Goal: Task Accomplishment & Management: Use online tool/utility

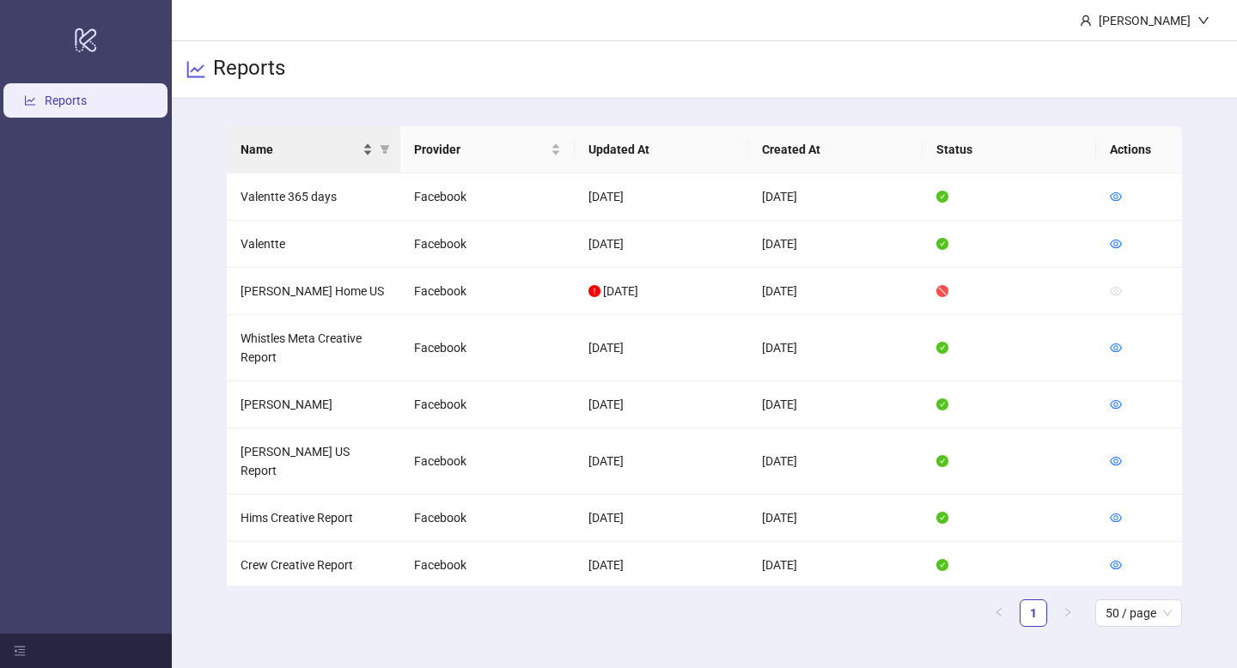
click at [368, 149] on div "Name" at bounding box center [306, 149] width 133 height 19
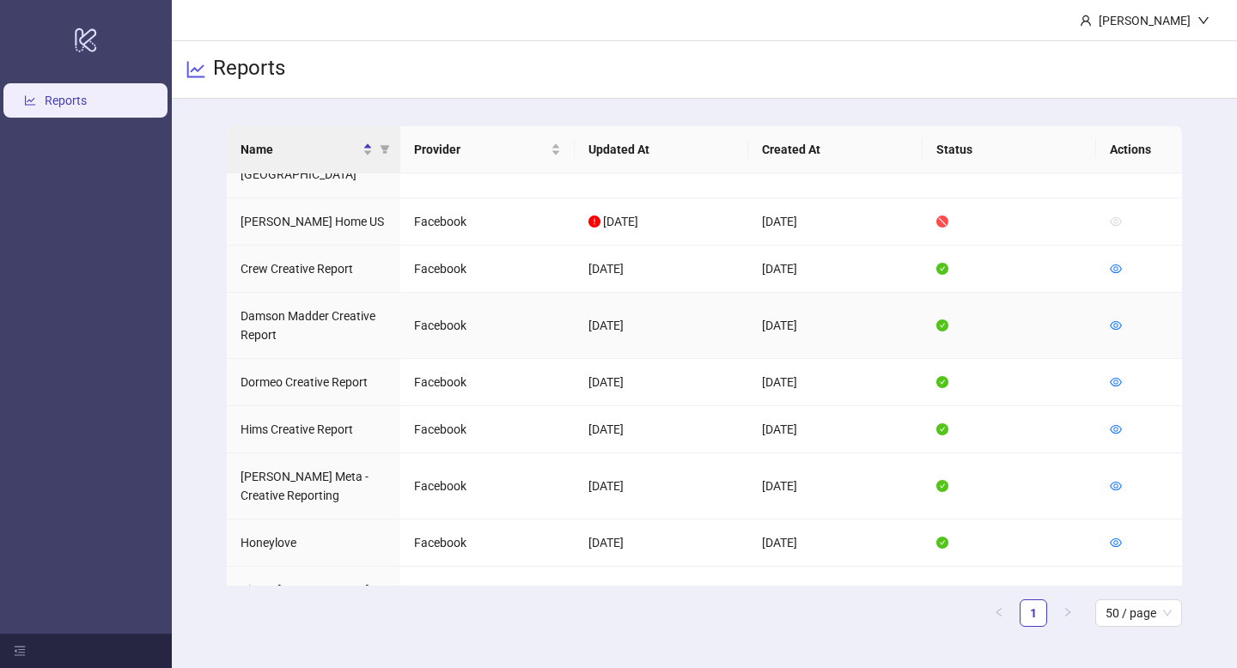
scroll to position [157, 0]
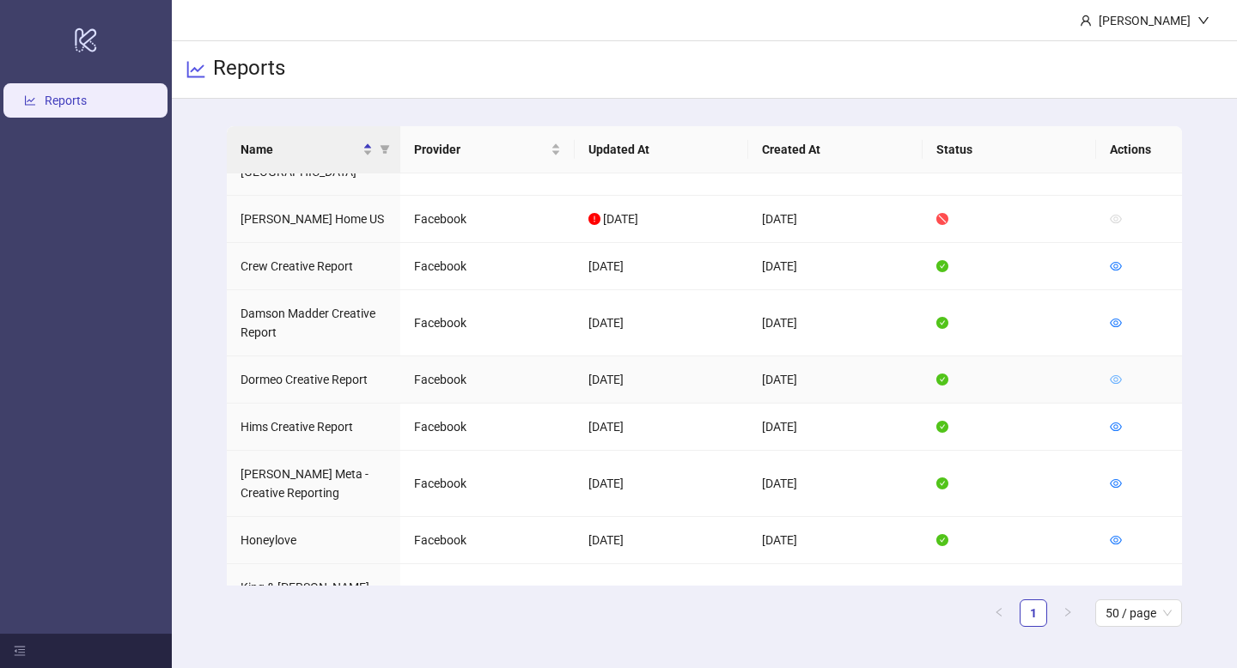
click at [1114, 374] on icon "eye" at bounding box center [1116, 380] width 12 height 12
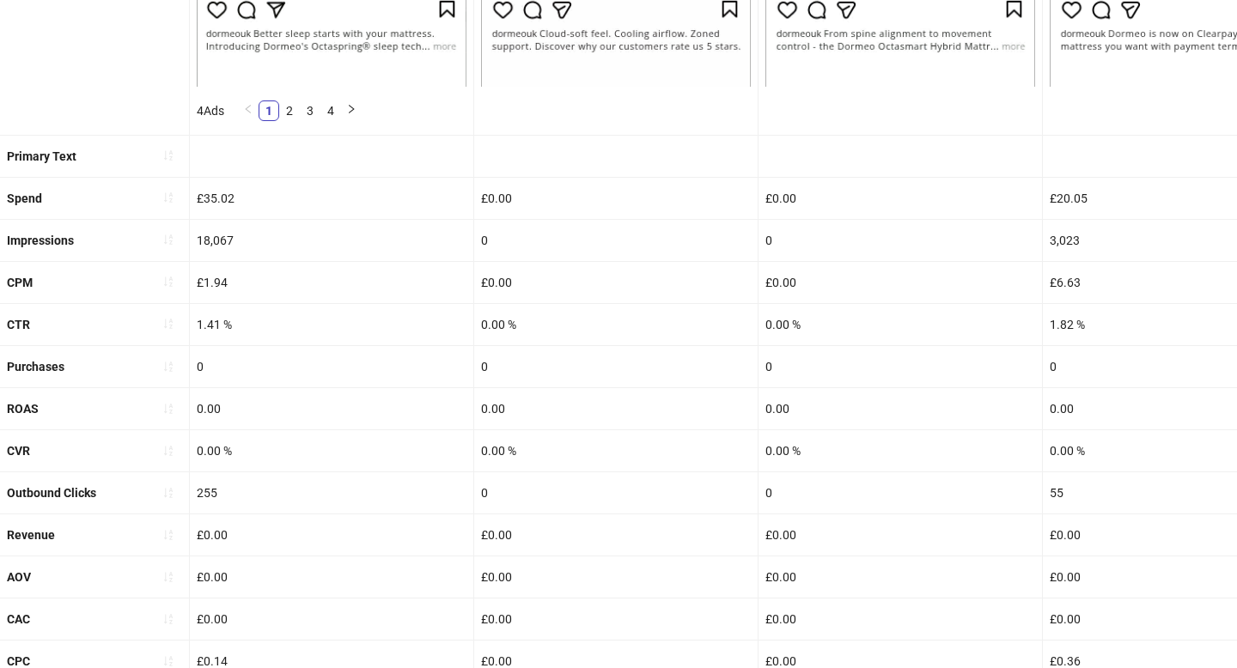
scroll to position [700, 0]
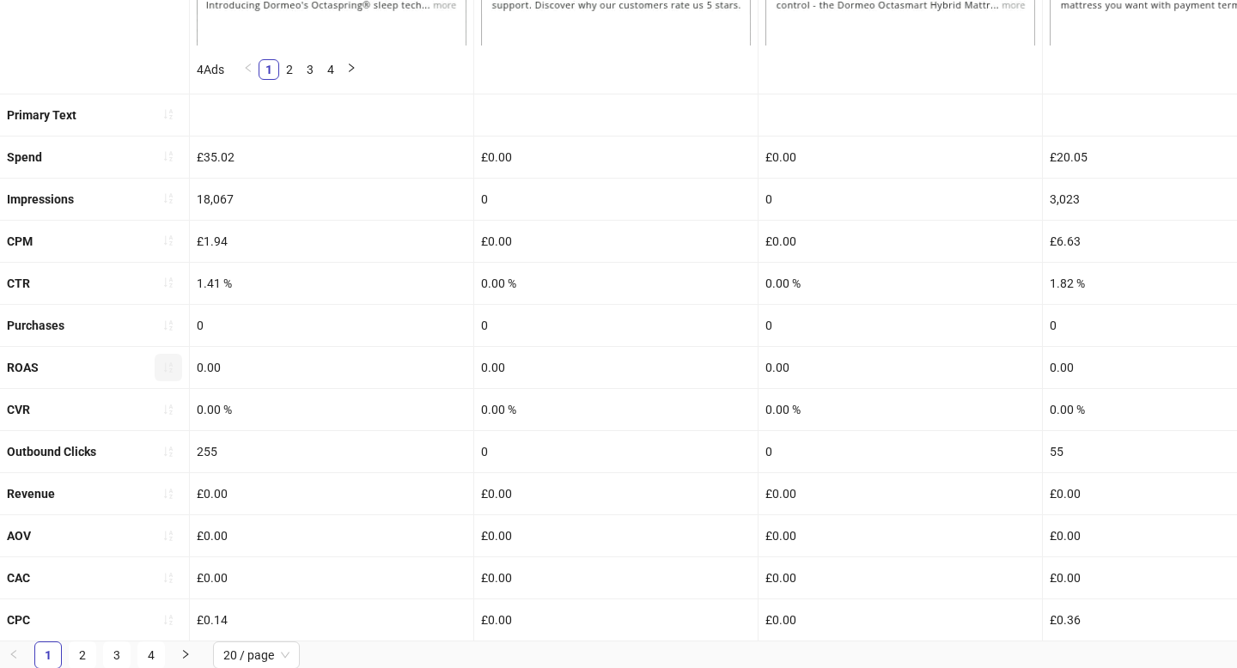
click at [164, 368] on icon "sort-ascending" at bounding box center [168, 367] width 9 height 10
click at [170, 356] on button "button" at bounding box center [168, 367] width 27 height 27
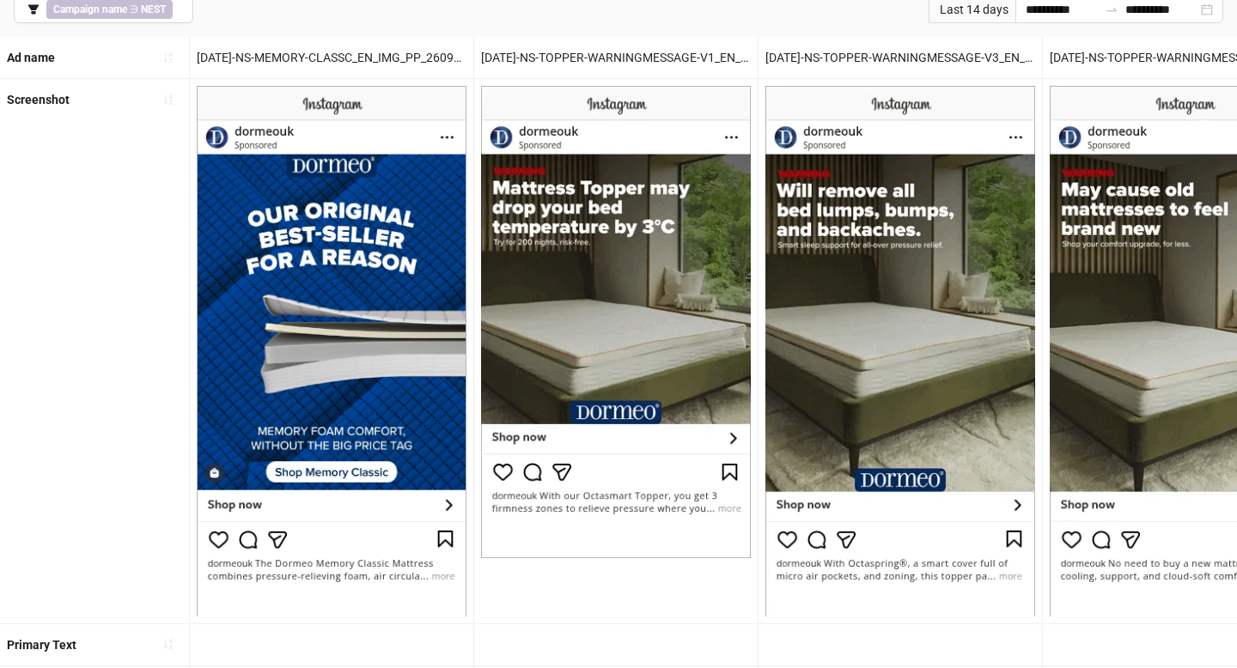
scroll to position [124, 0]
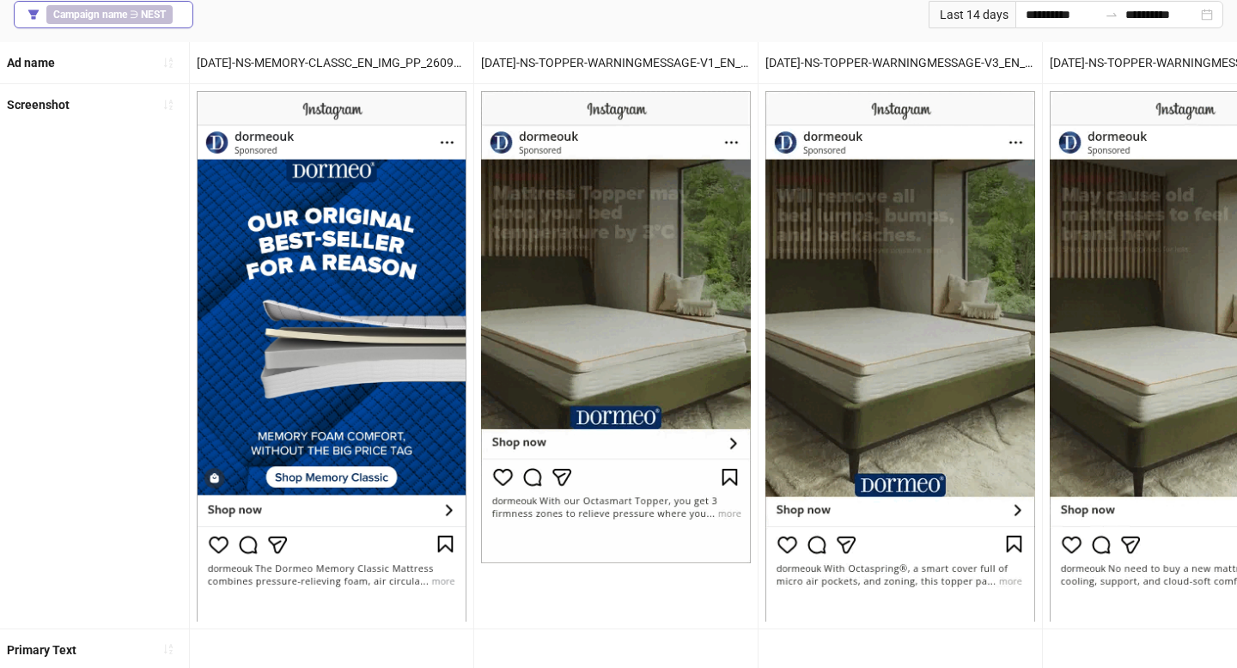
click at [180, 15] on button "Campaign name ∋ NEST" at bounding box center [104, 14] width 180 height 27
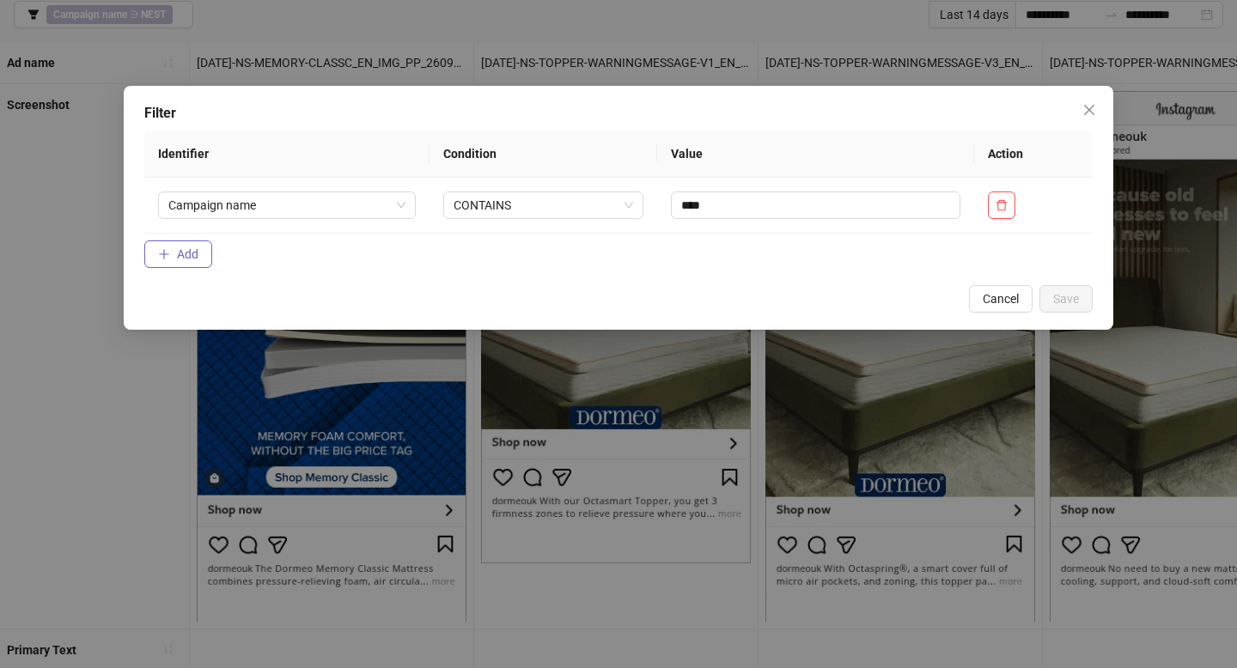
click at [208, 266] on button "Add" at bounding box center [178, 253] width 68 height 27
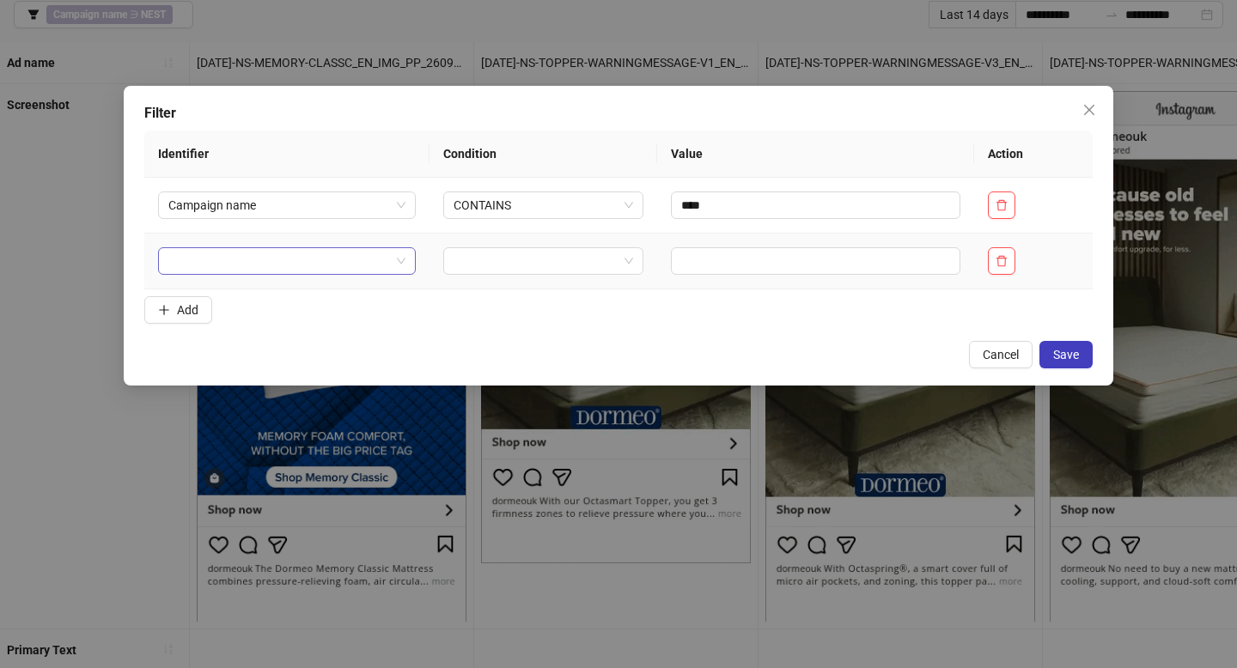
click at [205, 267] on input "search" at bounding box center [279, 261] width 222 height 26
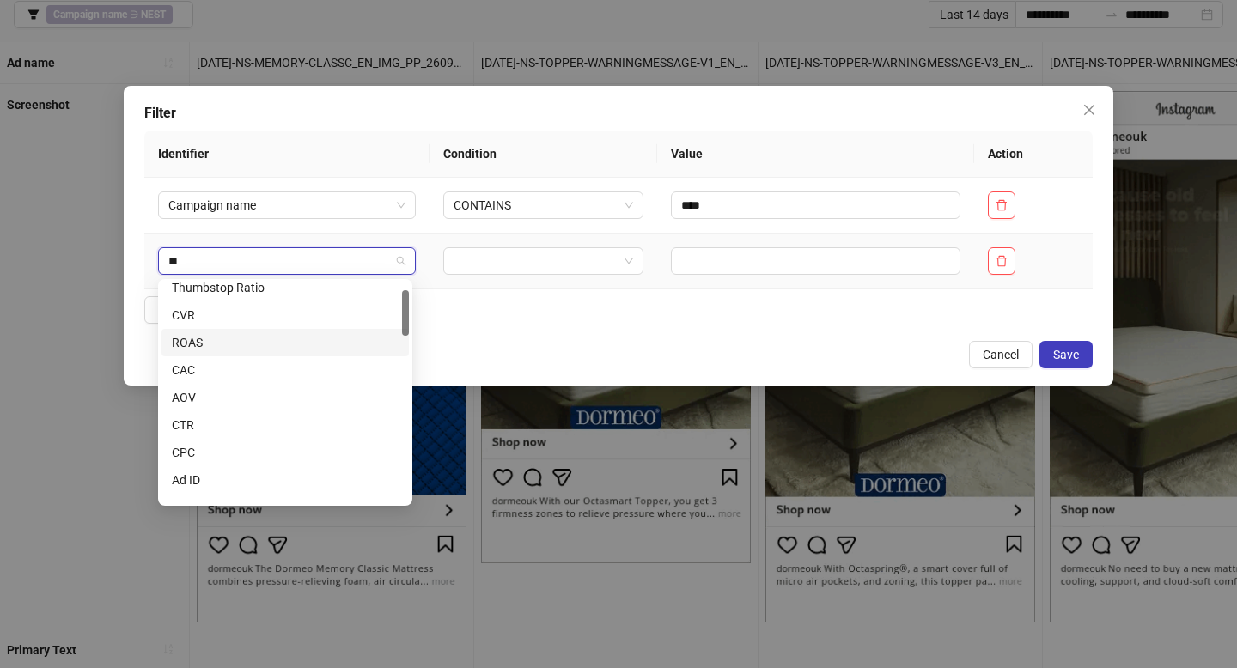
scroll to position [0, 0]
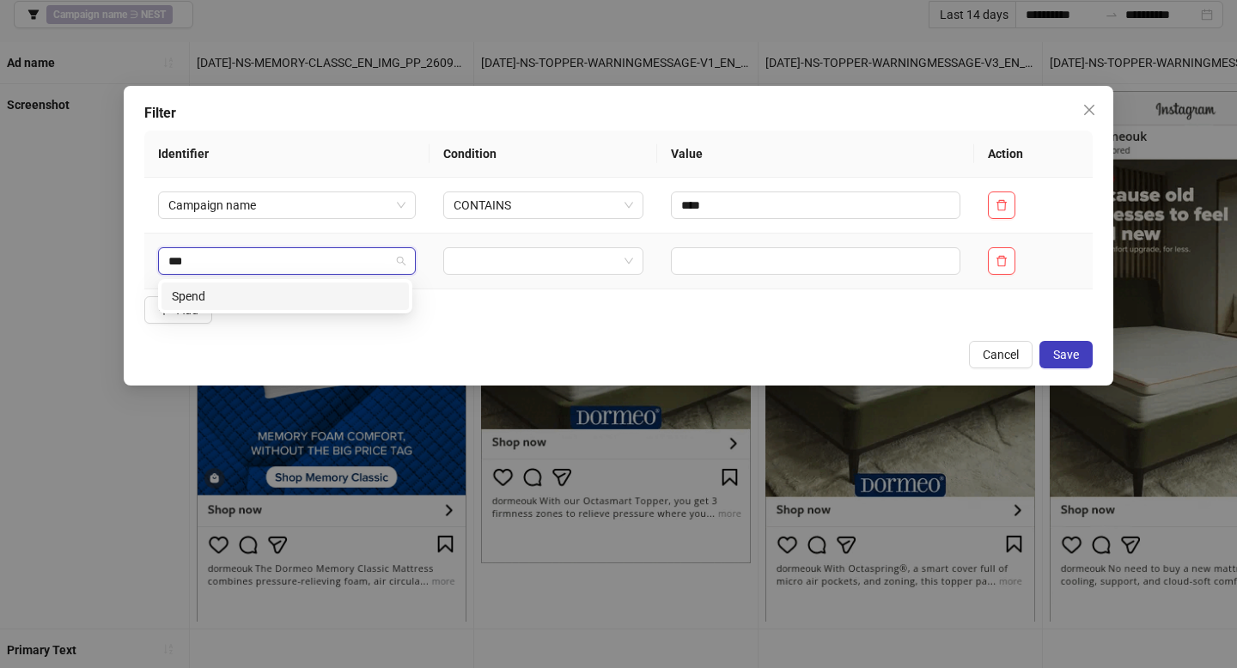
type input "****"
click at [254, 289] on div "Spend" at bounding box center [285, 296] width 227 height 19
click at [500, 257] on input "search" at bounding box center [535, 261] width 165 height 26
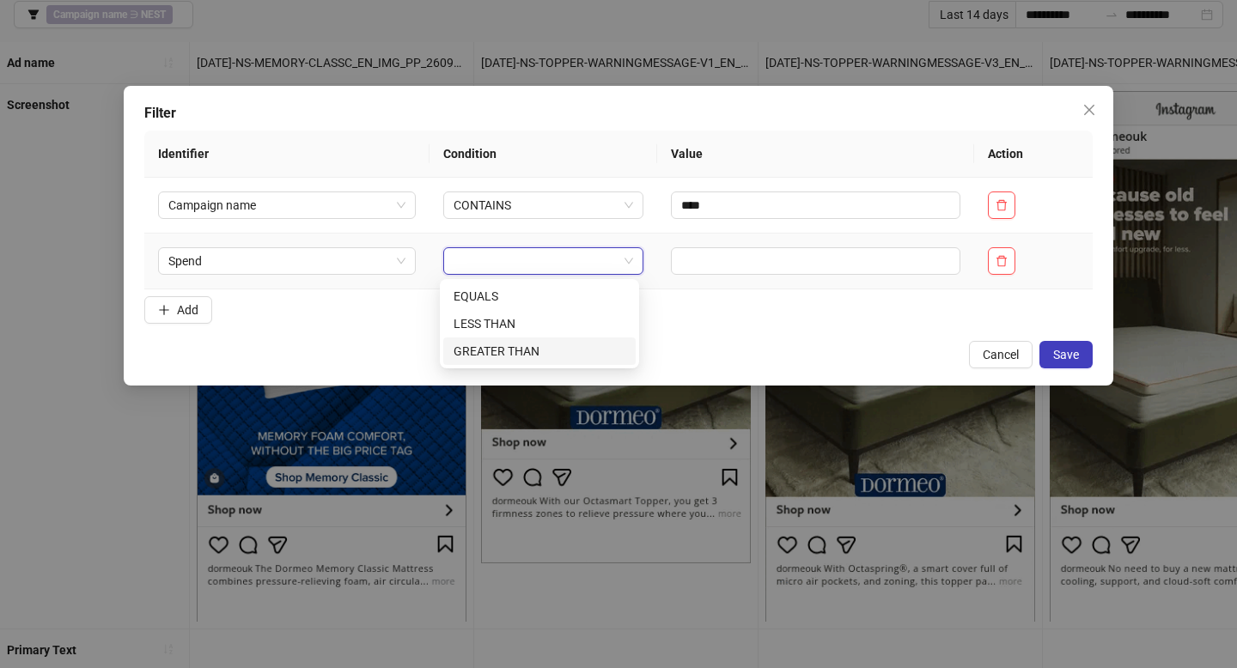
click at [539, 345] on div "GREATER THAN" at bounding box center [539, 351] width 172 height 19
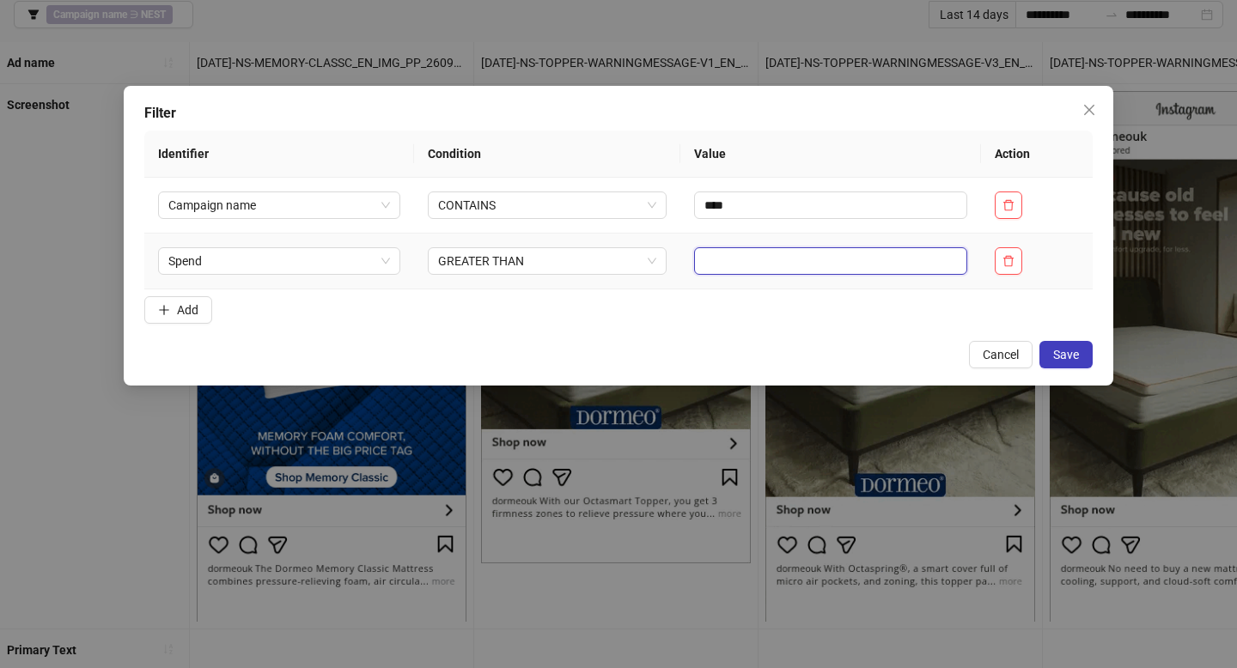
click at [755, 259] on input "text" at bounding box center [830, 260] width 273 height 27
type input "*"
type input "***"
click at [1063, 340] on div "Filter Identifier Condition Value Action Campaign name CONTAINS **** Spend GREA…" at bounding box center [618, 236] width 989 height 300
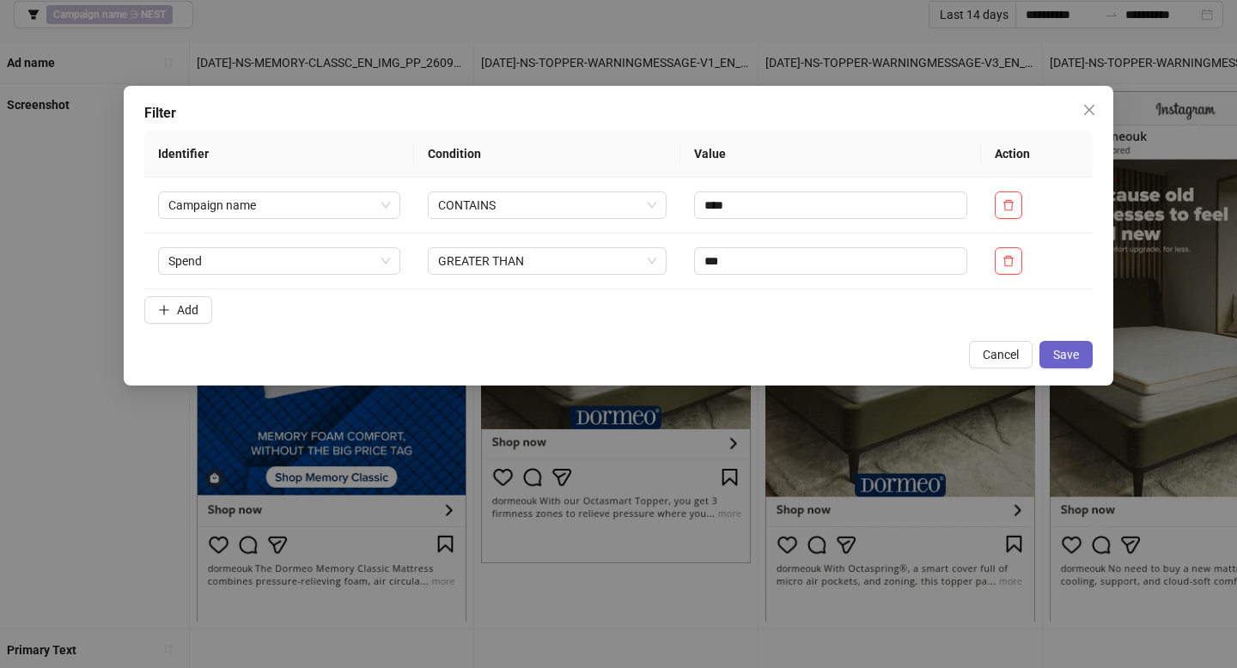
click at [1063, 348] on span "Save" at bounding box center [1066, 355] width 26 height 14
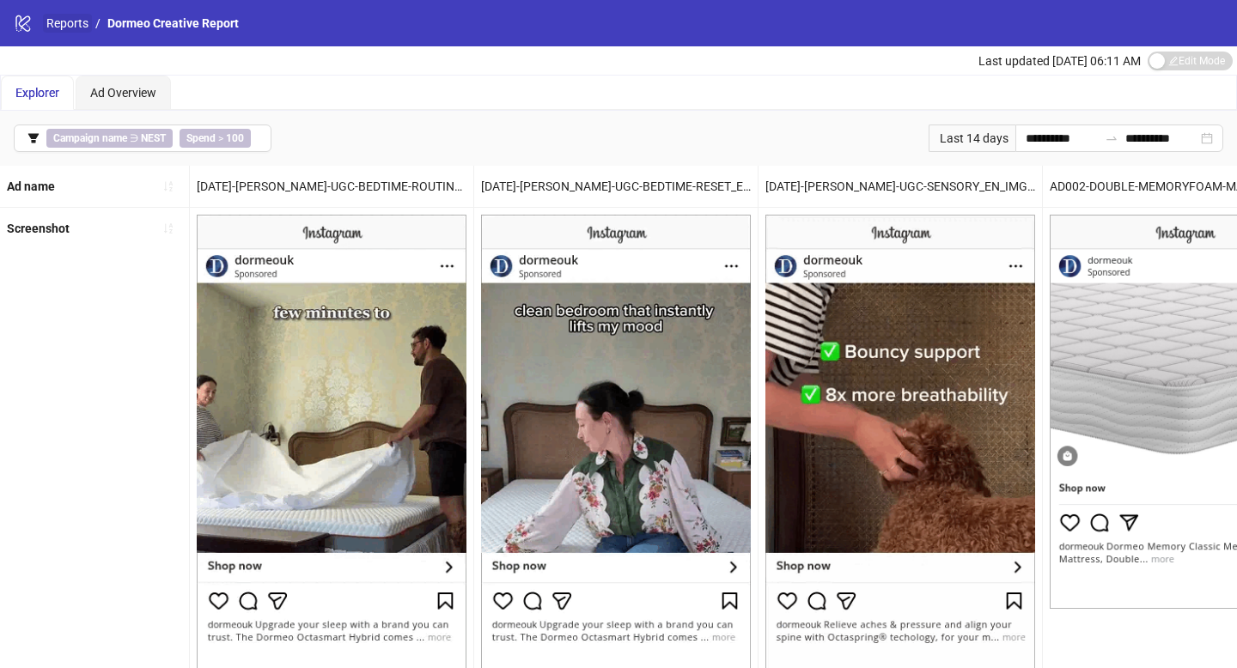
click at [65, 23] on link "Reports" at bounding box center [67, 23] width 49 height 19
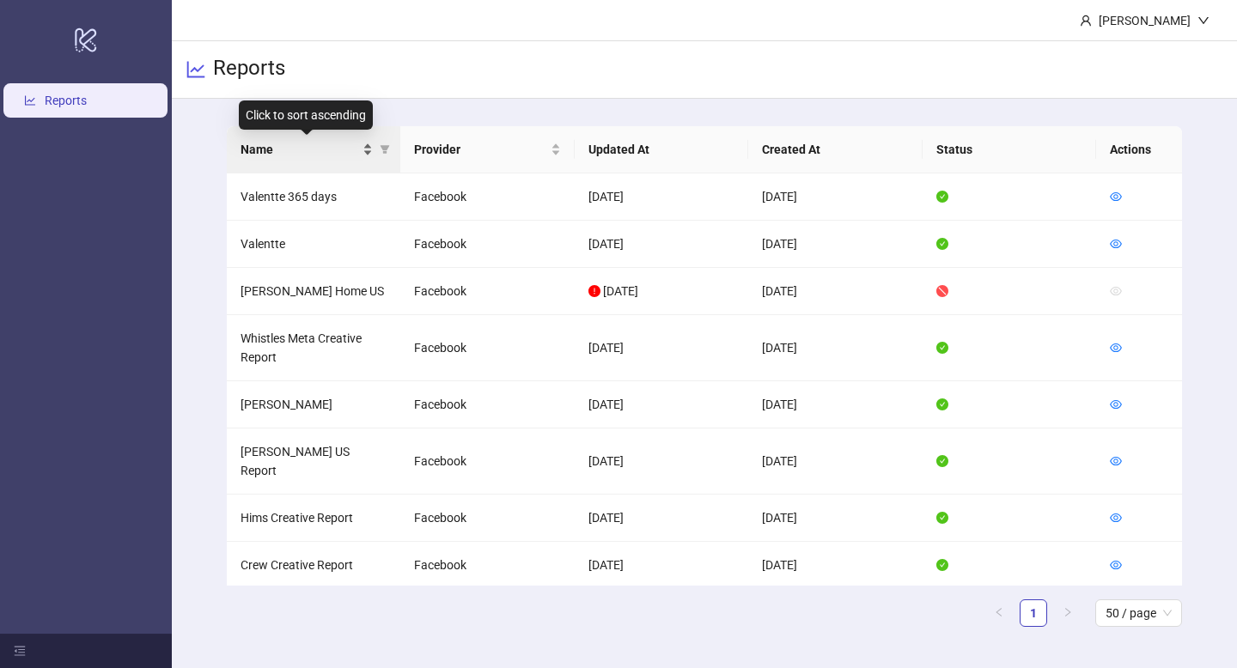
click at [364, 153] on div "Name" at bounding box center [306, 149] width 133 height 19
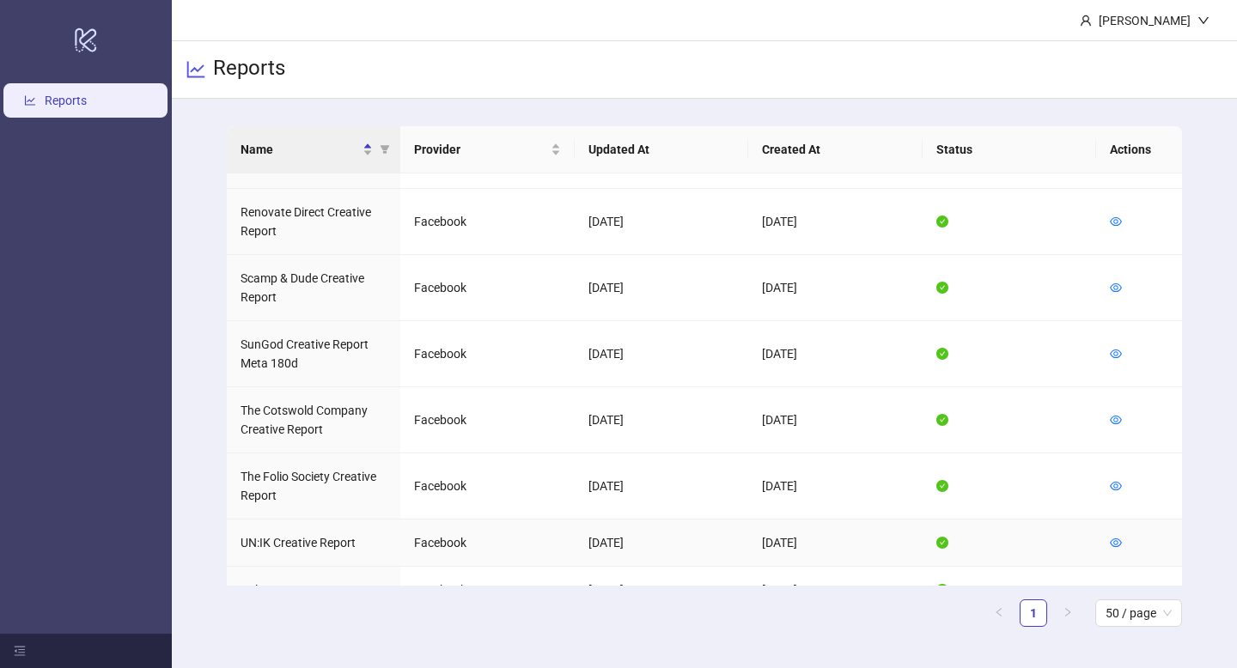
scroll to position [1165, 0]
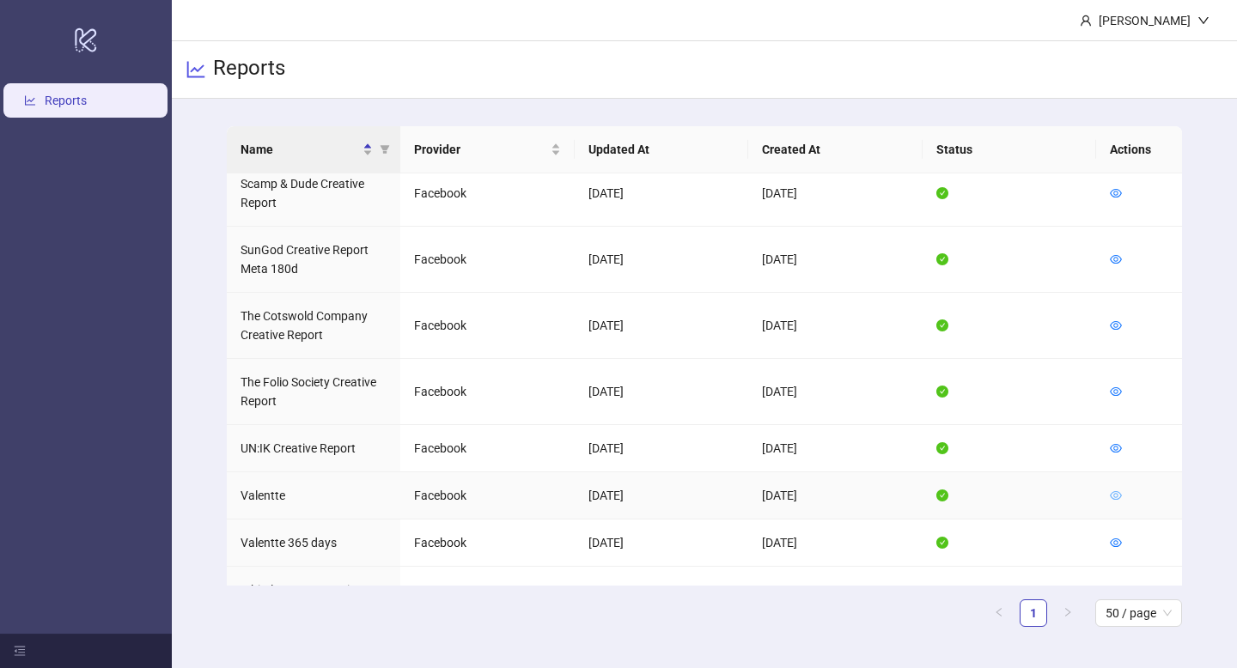
click at [1117, 490] on icon "eye" at bounding box center [1116, 496] width 12 height 12
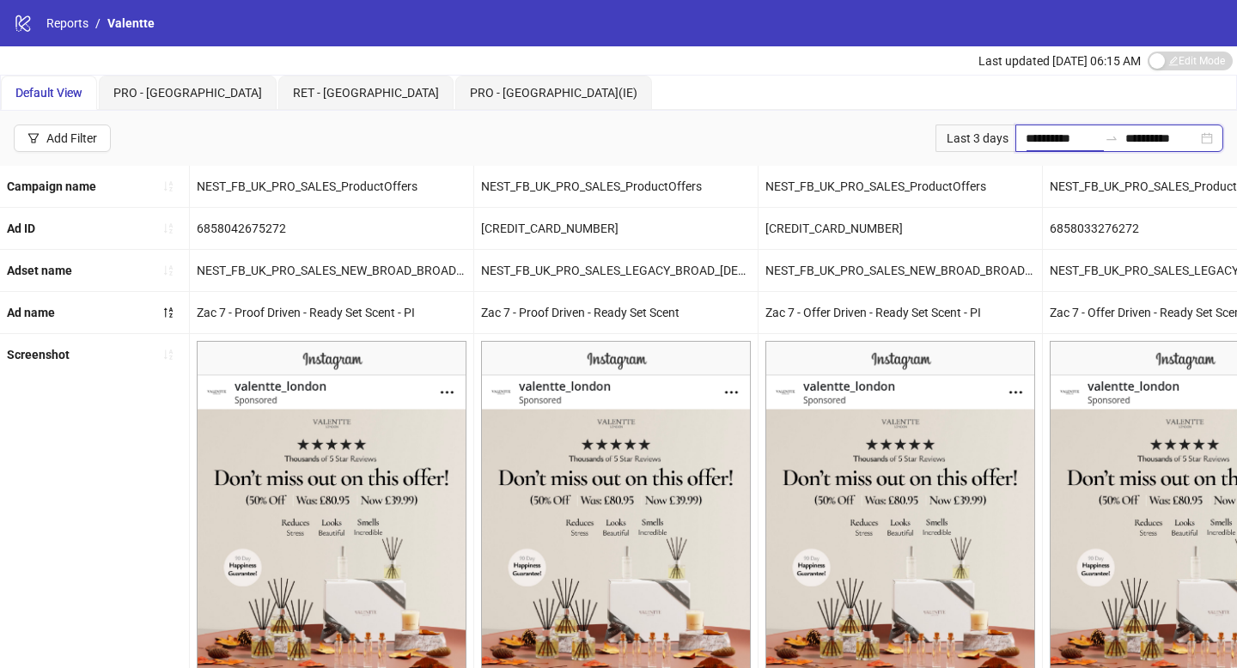
click at [1025, 136] on input "**********" at bounding box center [1061, 138] width 72 height 19
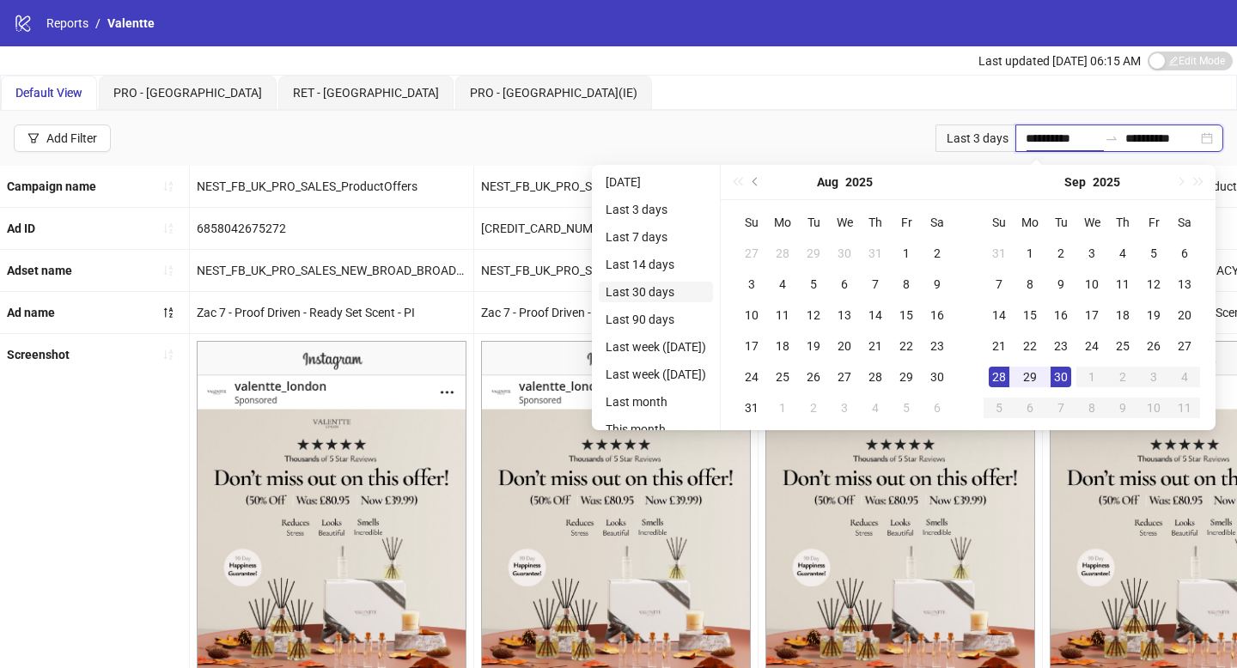
type input "**********"
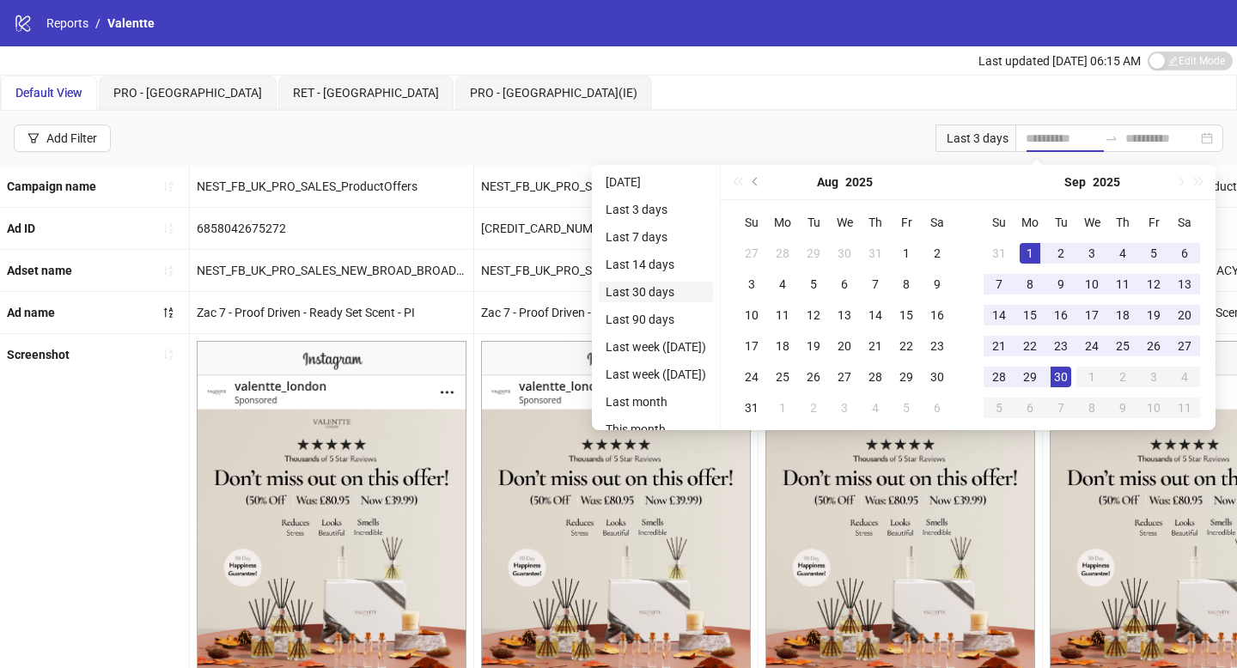
click at [674, 295] on li "Last 30 days" at bounding box center [656, 292] width 114 height 21
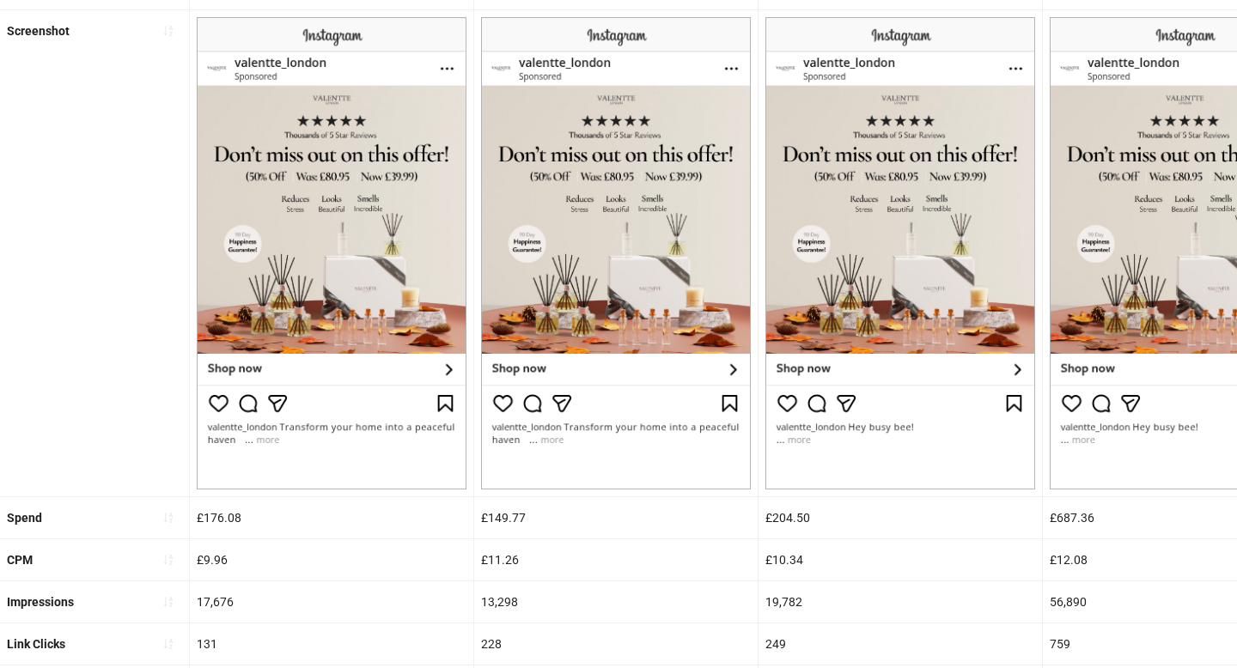
scroll to position [643, 0]
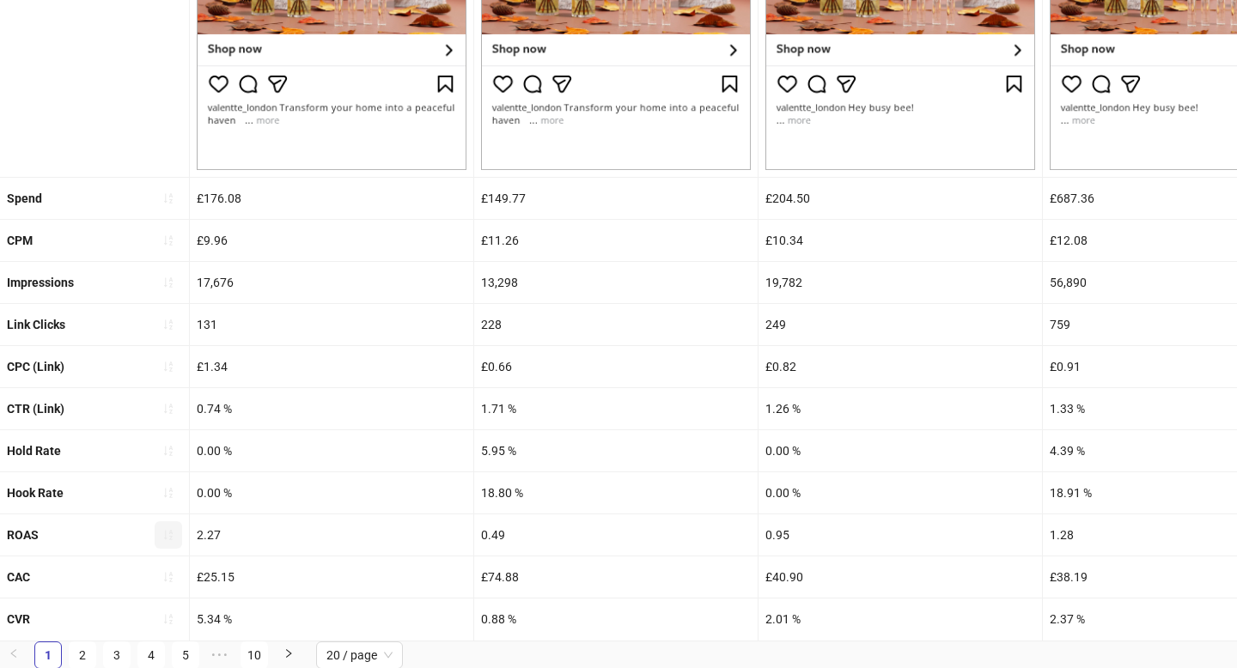
click at [166, 539] on icon "sort-ascending" at bounding box center [168, 535] width 12 height 12
click at [166, 539] on icon "loading" at bounding box center [168, 534] width 15 height 15
click at [166, 539] on icon "sort-ascending" at bounding box center [168, 535] width 12 height 12
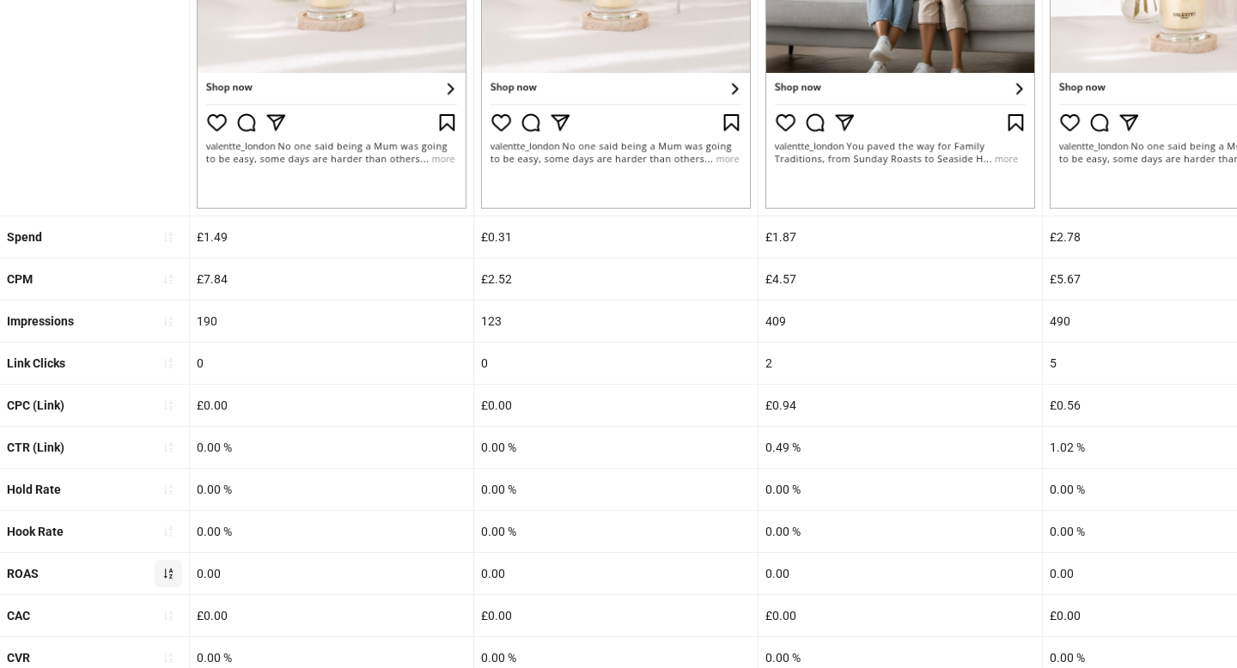
scroll to position [0, 0]
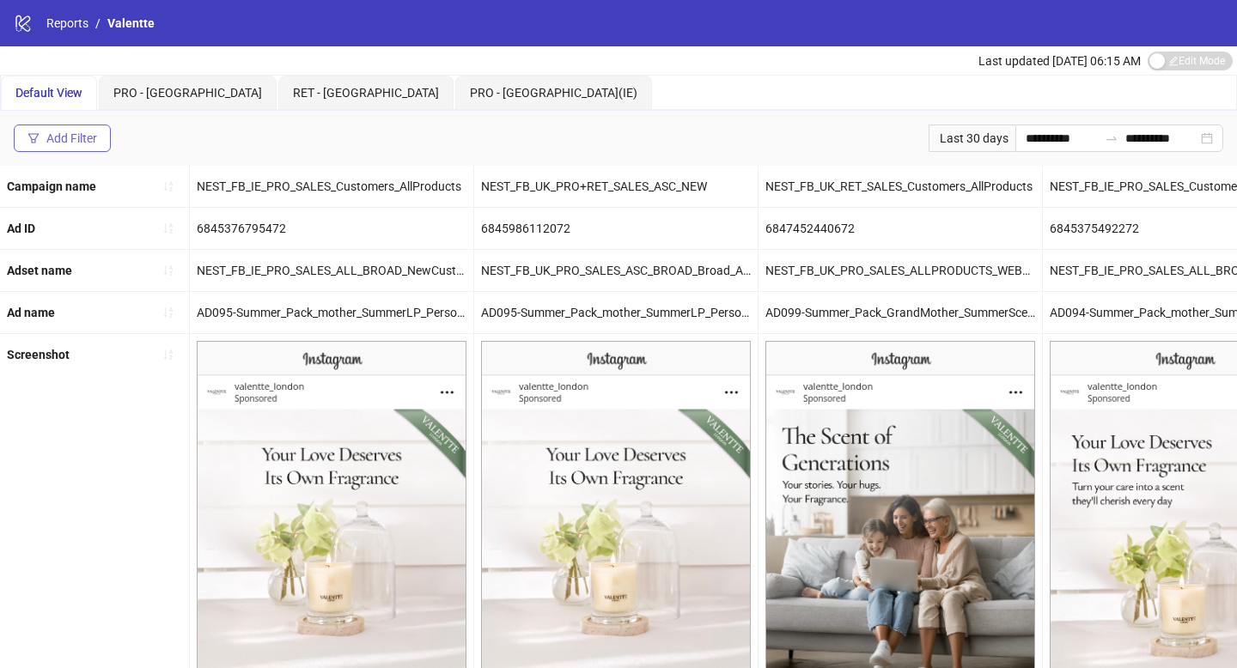
click at [93, 131] on div "Add Filter" at bounding box center [71, 138] width 51 height 14
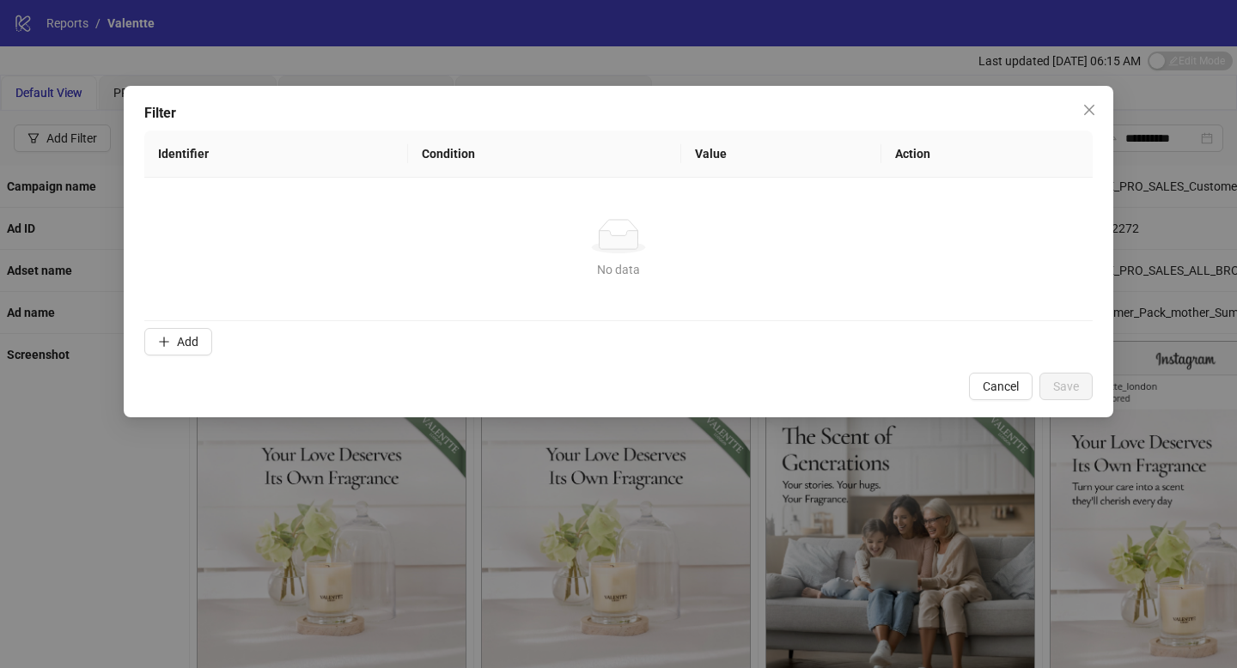
click at [186, 322] on form "Identifier Condition Value Action No data No data Add" at bounding box center [618, 247] width 948 height 232
click at [192, 337] on span "Add" at bounding box center [187, 342] width 21 height 14
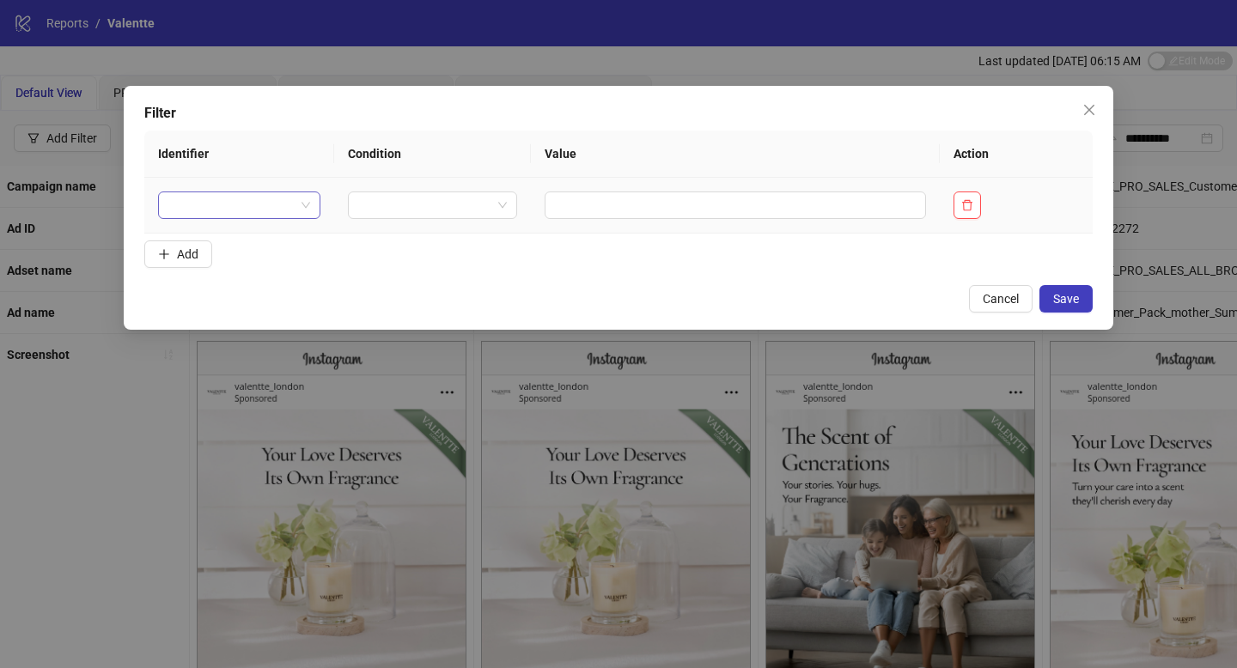
click at [282, 215] on input "search" at bounding box center [231, 205] width 126 height 26
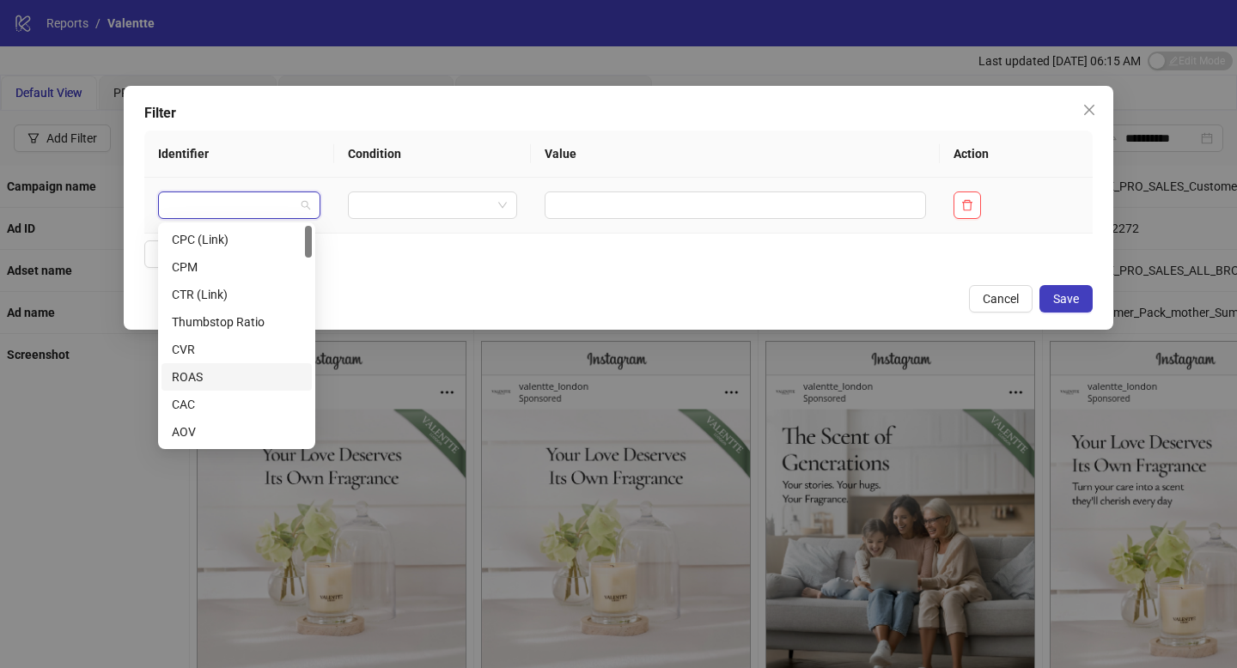
click at [246, 368] on div "ROAS" at bounding box center [237, 377] width 130 height 19
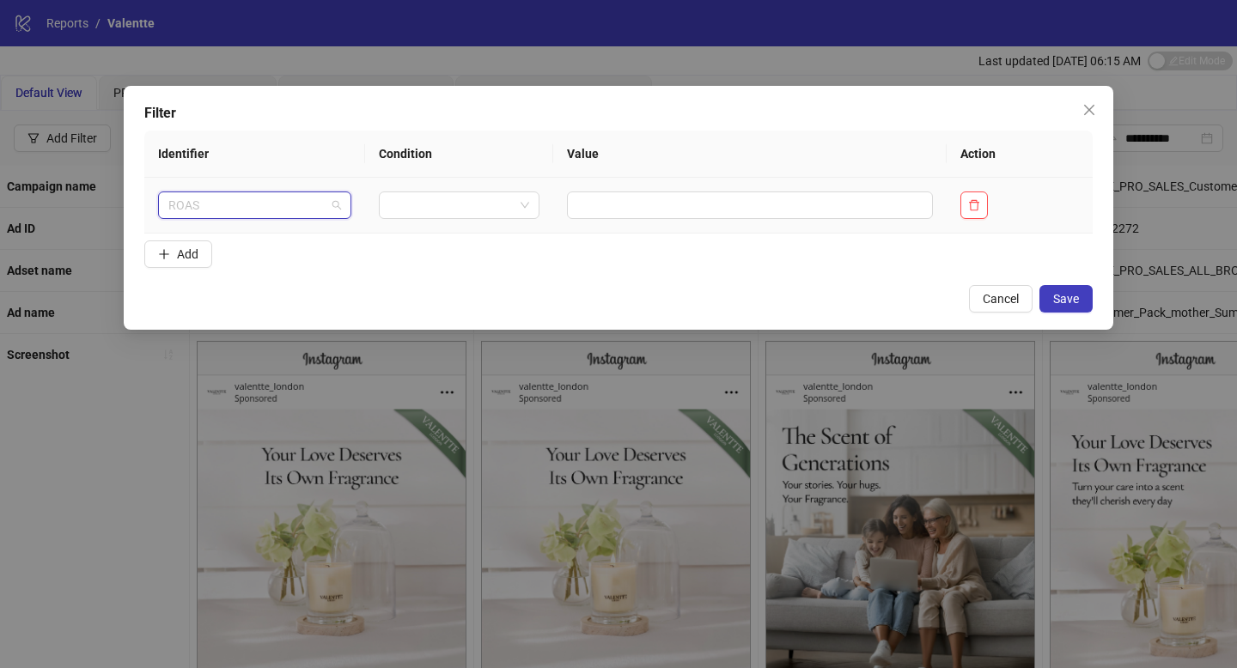
click at [248, 208] on span "ROAS" at bounding box center [254, 205] width 173 height 26
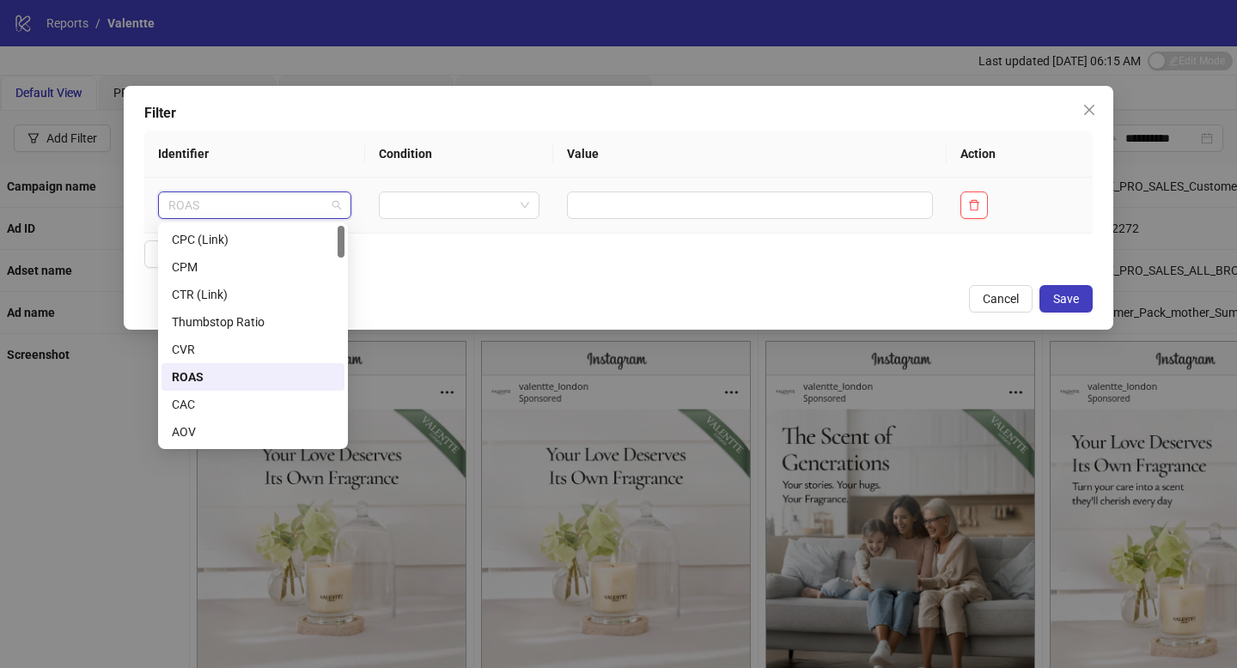
drag, startPoint x: 248, startPoint y: 208, endPoint x: 157, endPoint y: 203, distance: 91.2
click at [158, 203] on div "ROAS" at bounding box center [254, 205] width 193 height 27
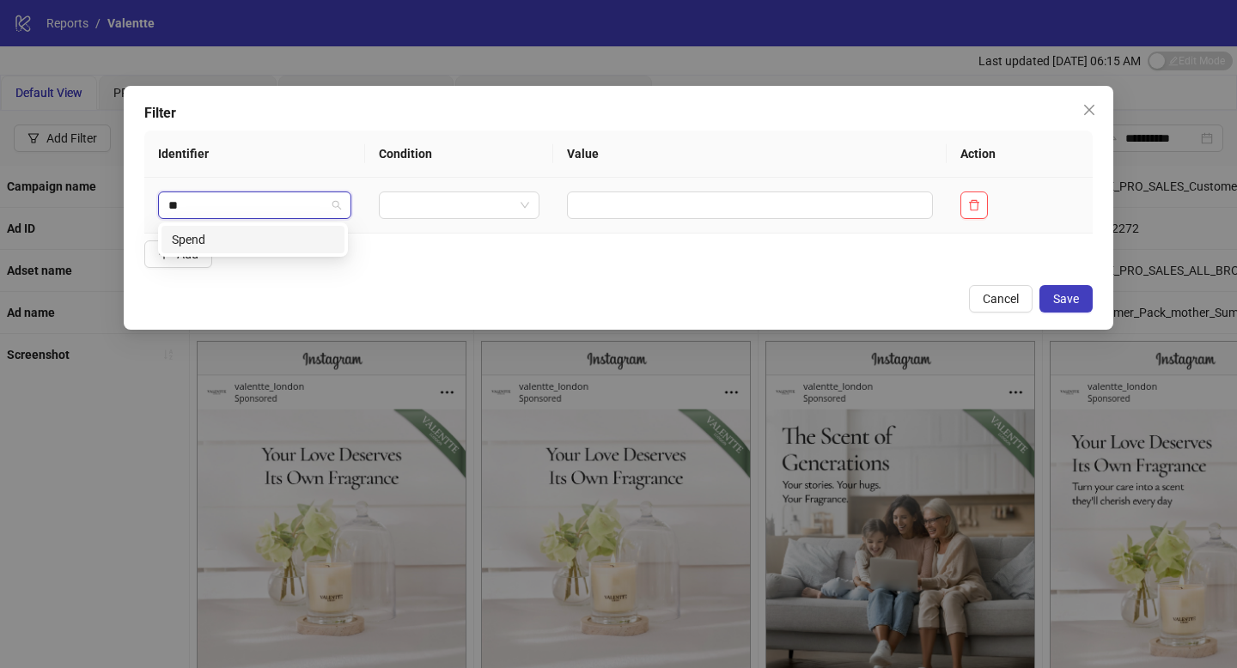
type input "***"
click at [210, 233] on div "Spend" at bounding box center [253, 239] width 162 height 19
click at [466, 205] on input "search" at bounding box center [455, 205] width 124 height 26
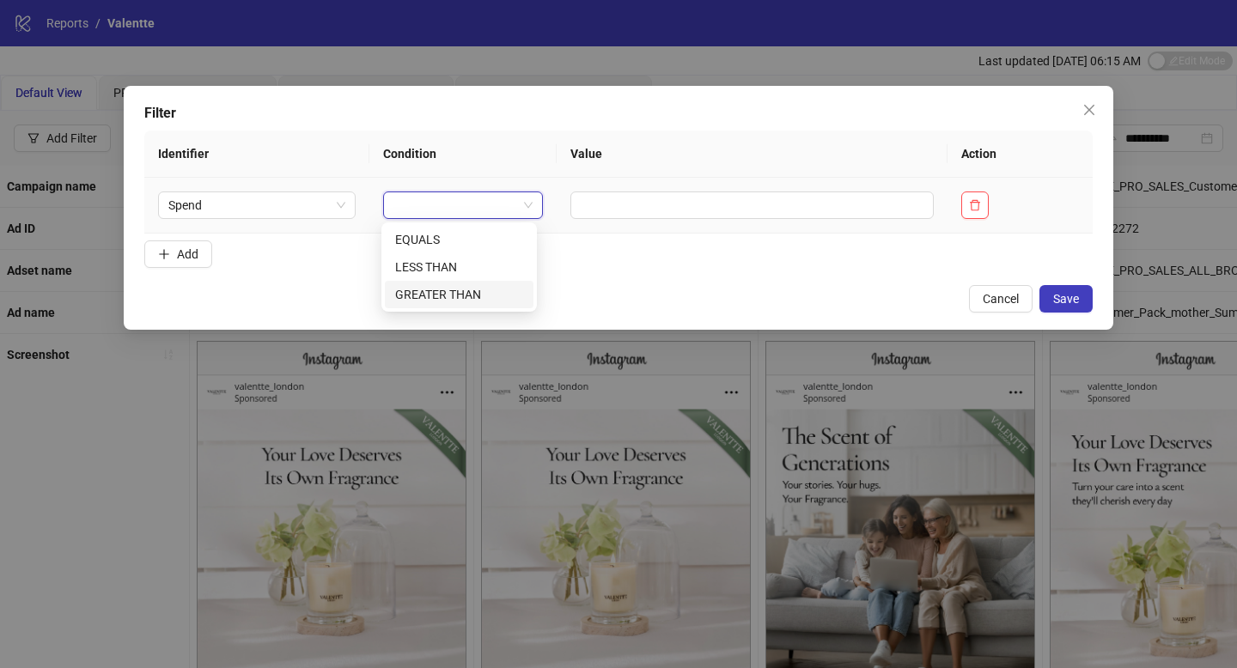
click at [462, 285] on div "GREATER THAN" at bounding box center [459, 294] width 128 height 19
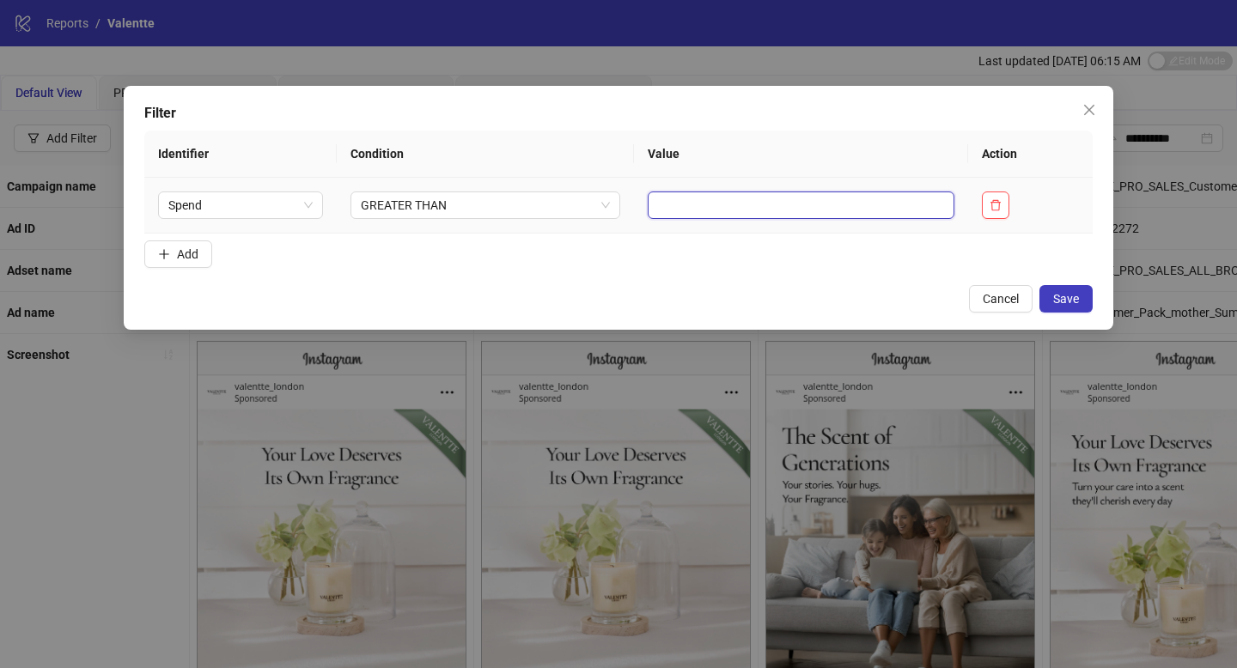
click at [686, 207] on input "text" at bounding box center [801, 205] width 307 height 27
type input "*"
type input "***"
click at [1061, 295] on span "Save" at bounding box center [1066, 299] width 26 height 14
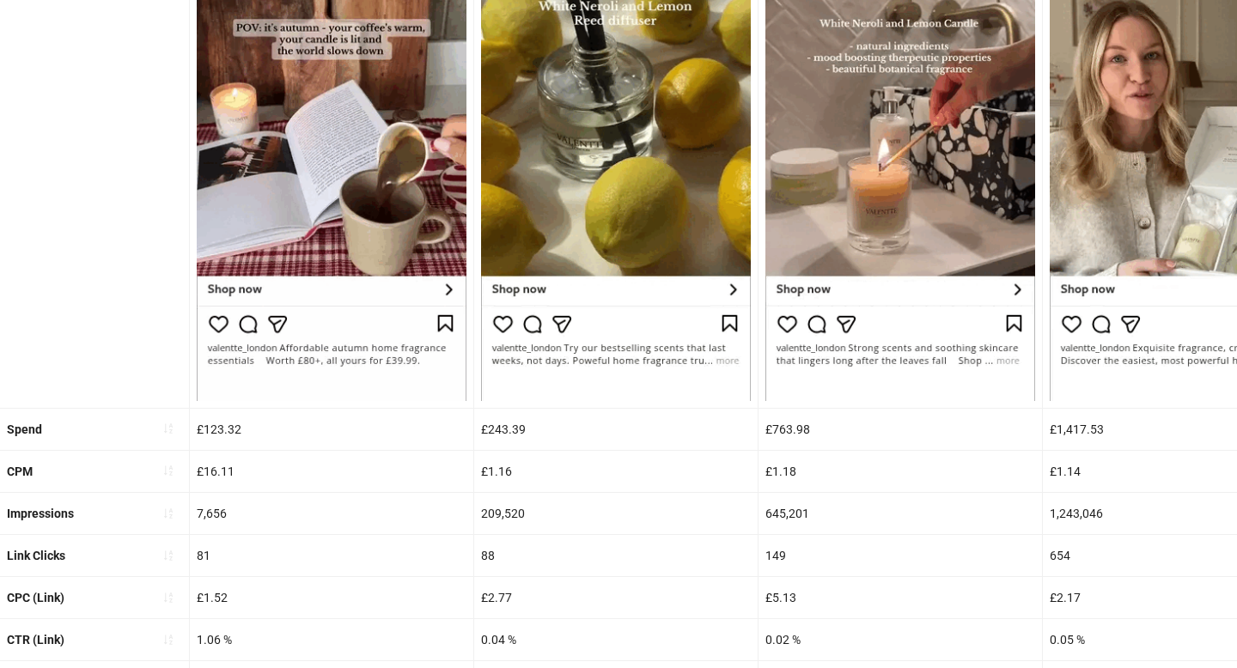
scroll to position [701, 0]
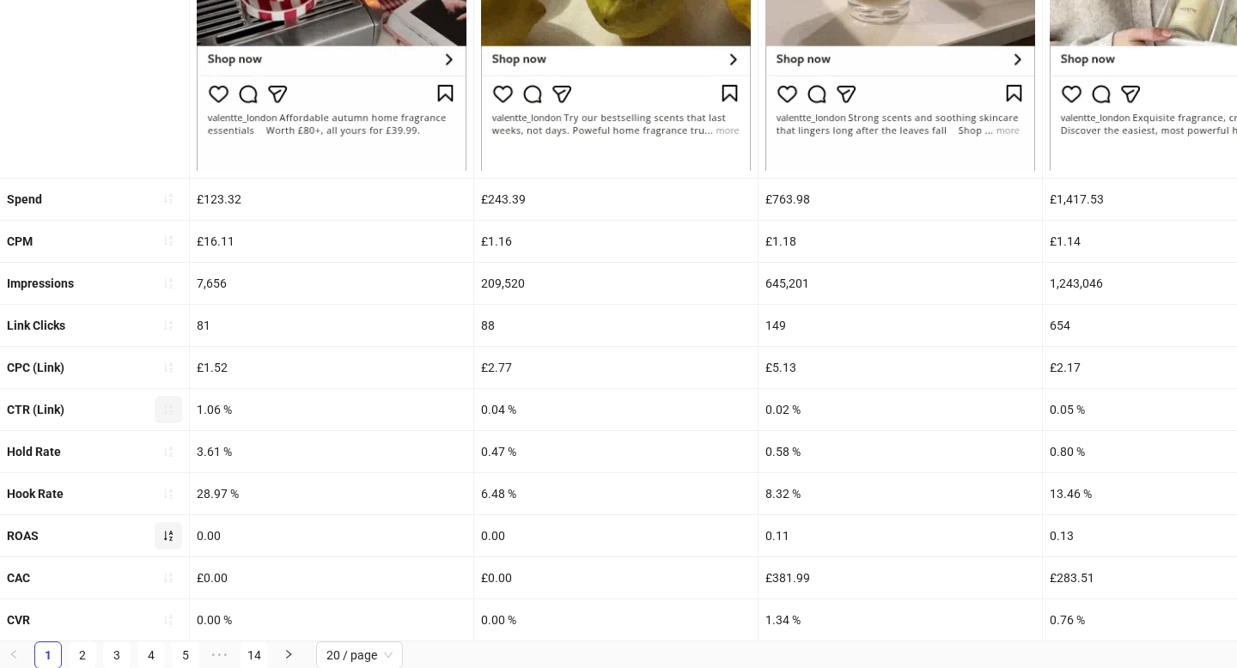
click at [168, 405] on icon "sort-ascending" at bounding box center [168, 410] width 12 height 12
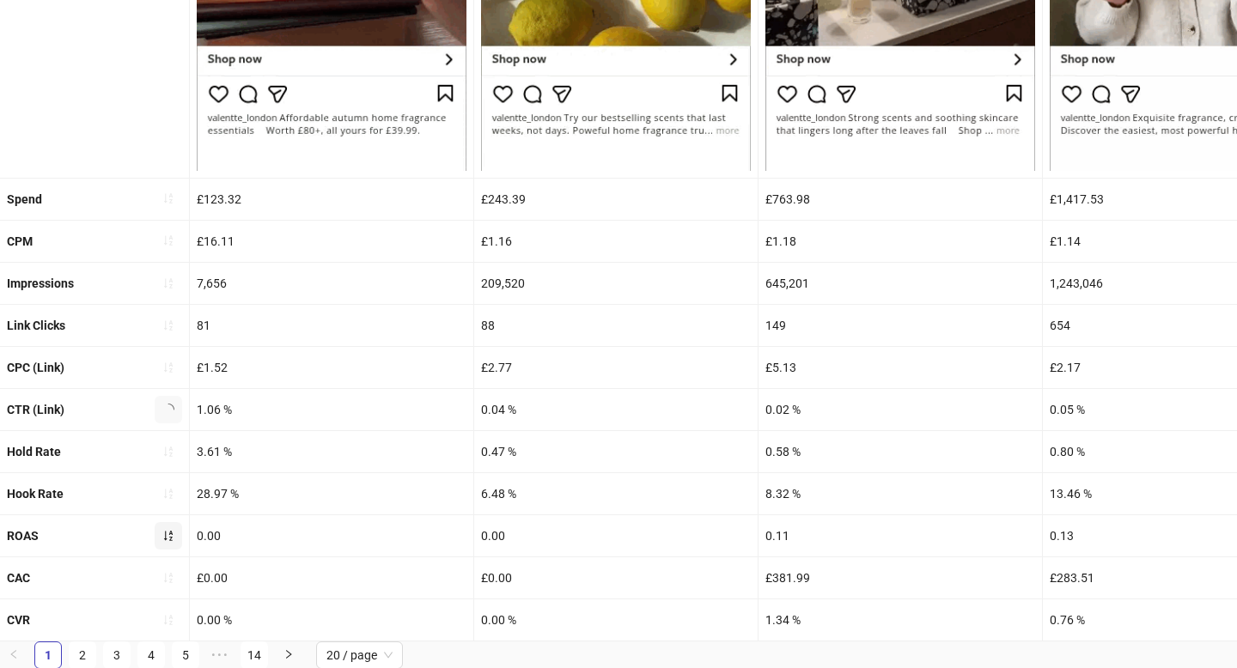
click at [168, 405] on icon "loading" at bounding box center [168, 409] width 15 height 15
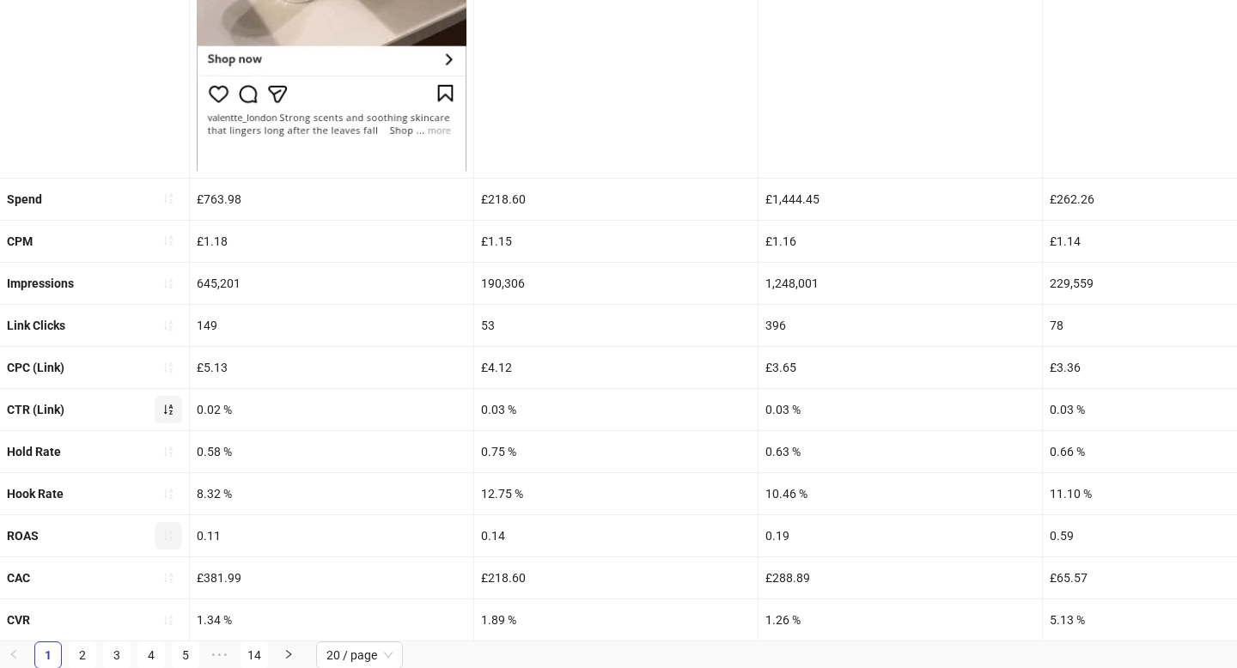
click at [169, 413] on icon "sort-ascending" at bounding box center [168, 410] width 12 height 12
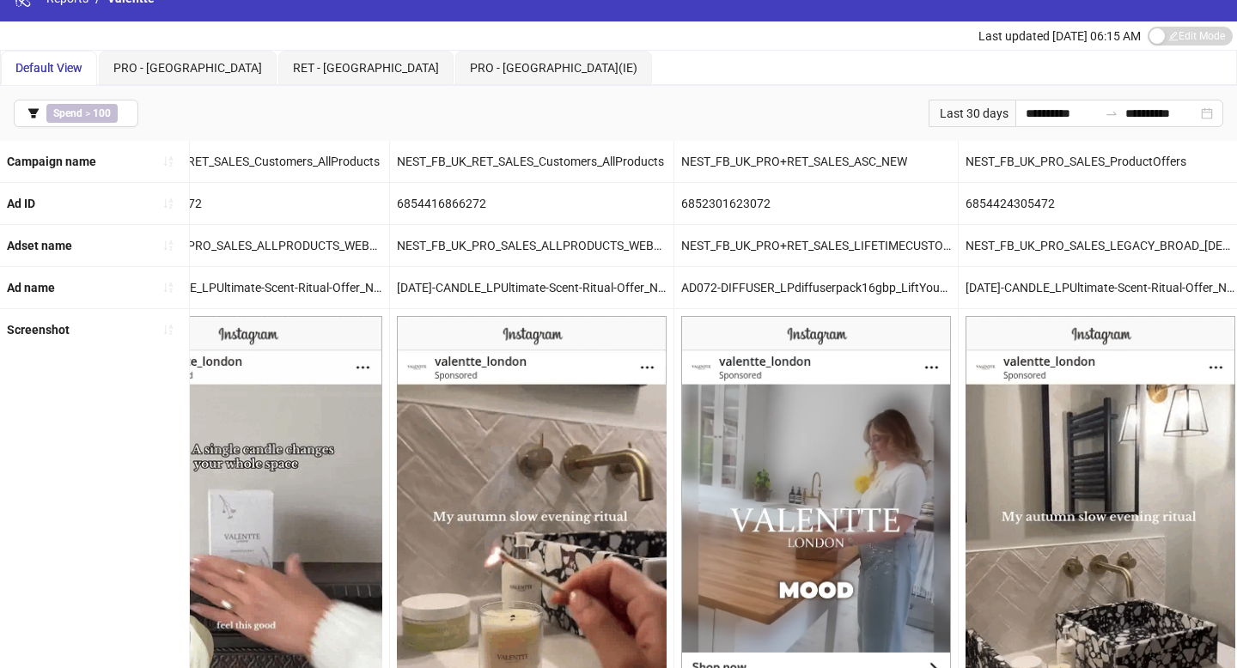
scroll to position [0, 0]
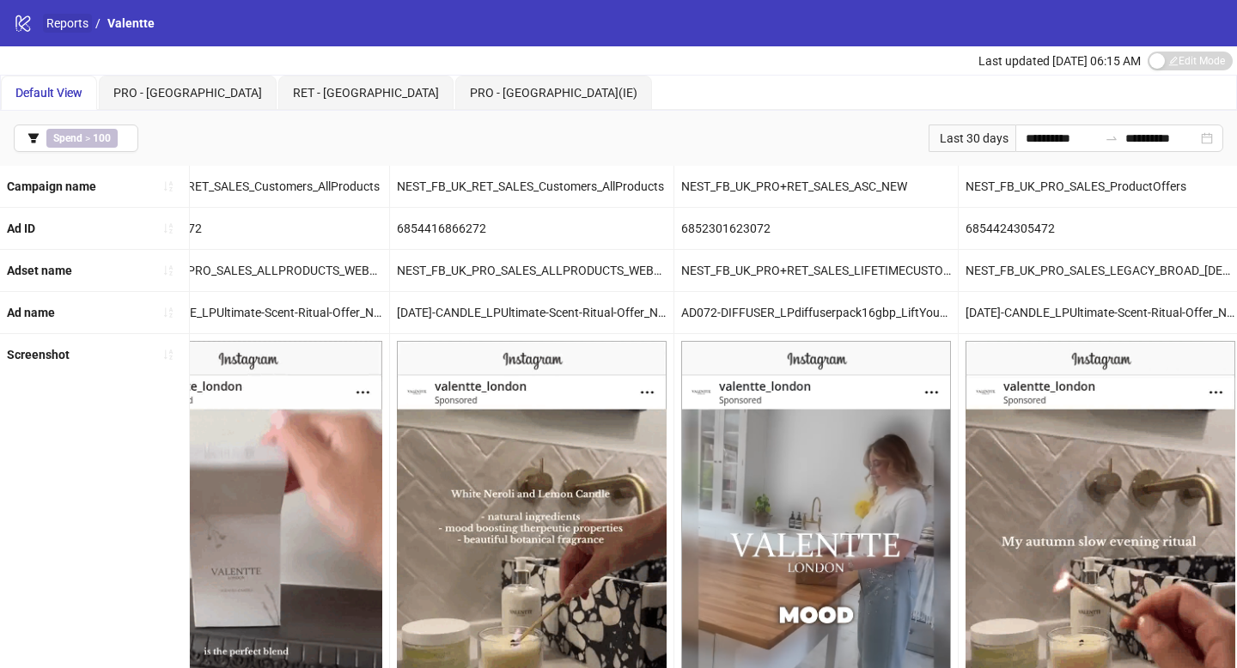
click at [68, 16] on link "Reports" at bounding box center [67, 23] width 49 height 19
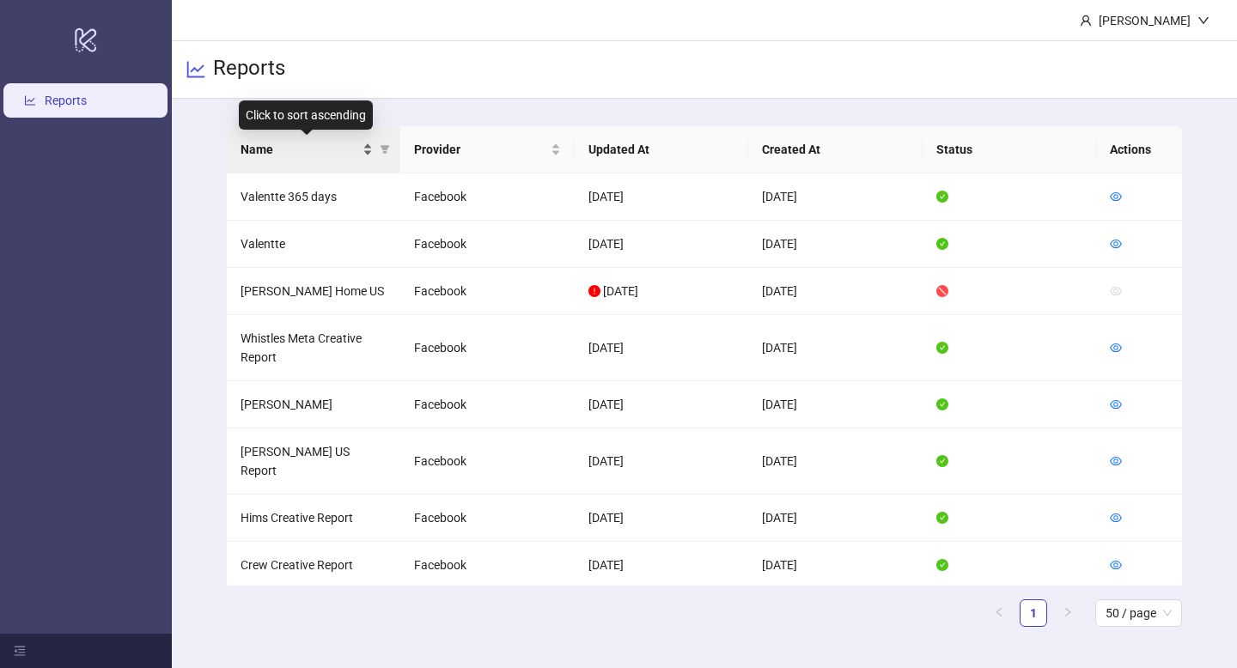
click at [365, 145] on div "Name" at bounding box center [306, 149] width 133 height 19
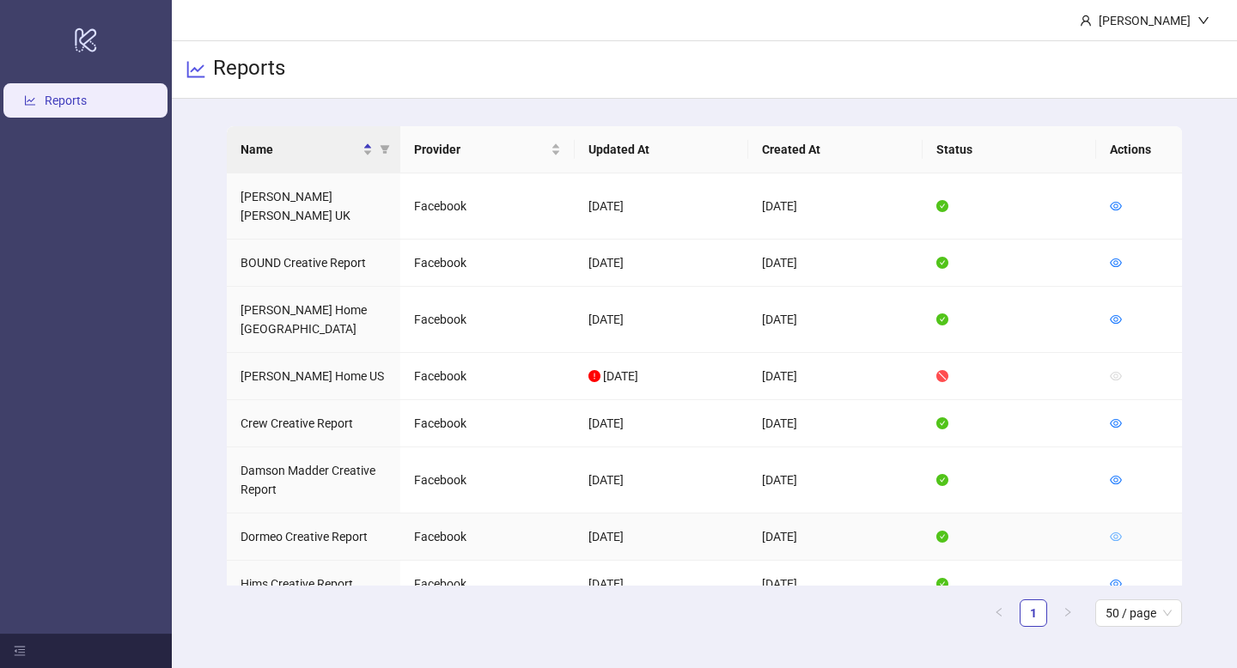
click at [1111, 532] on icon "eye" at bounding box center [1116, 536] width 12 height 9
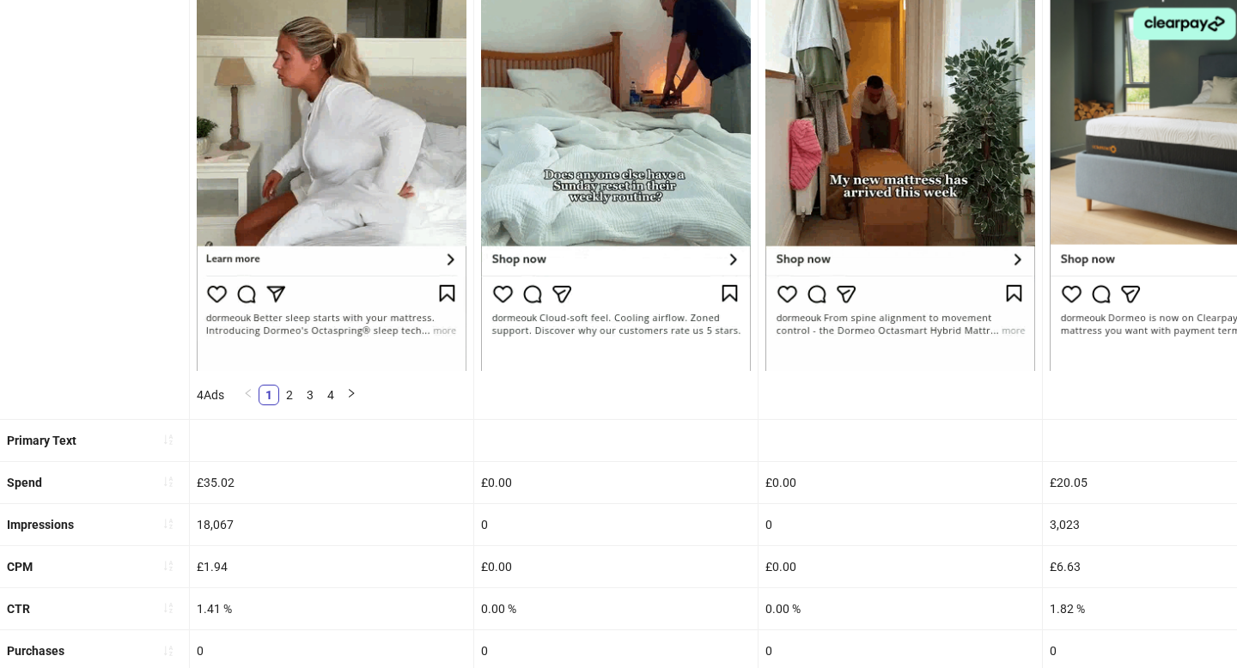
scroll to position [700, 0]
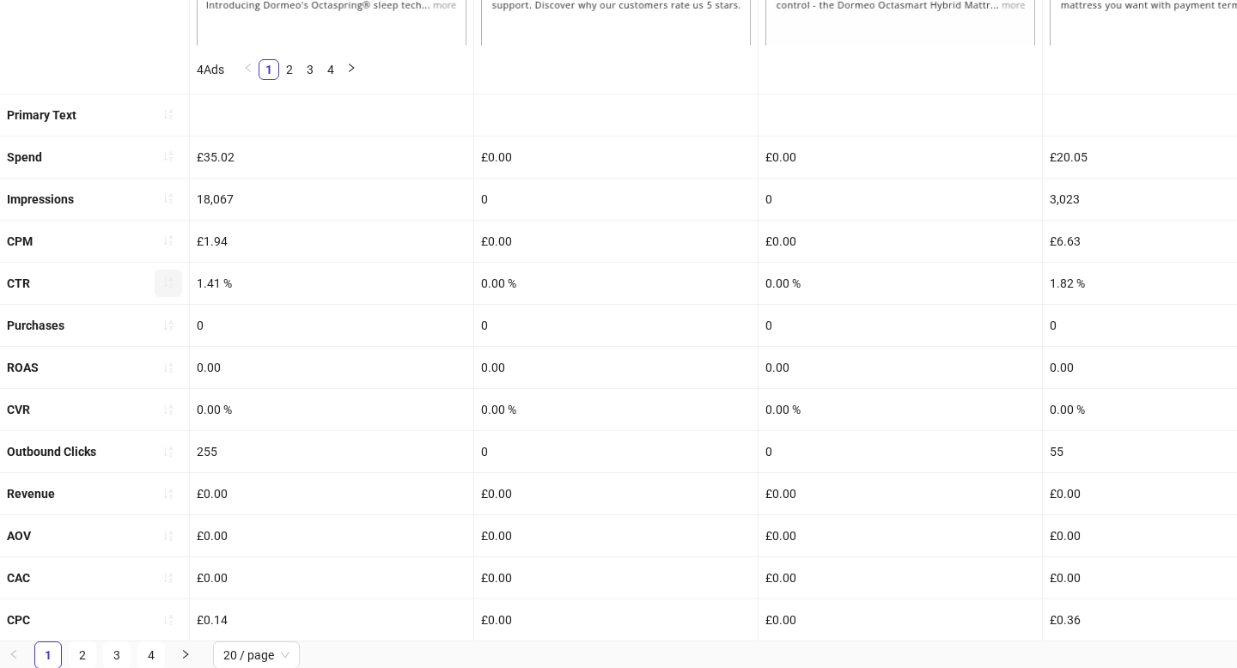
click at [173, 280] on icon "sort-ascending" at bounding box center [168, 283] width 12 height 12
click at [173, 280] on icon "loading" at bounding box center [171, 281] width 8 height 8
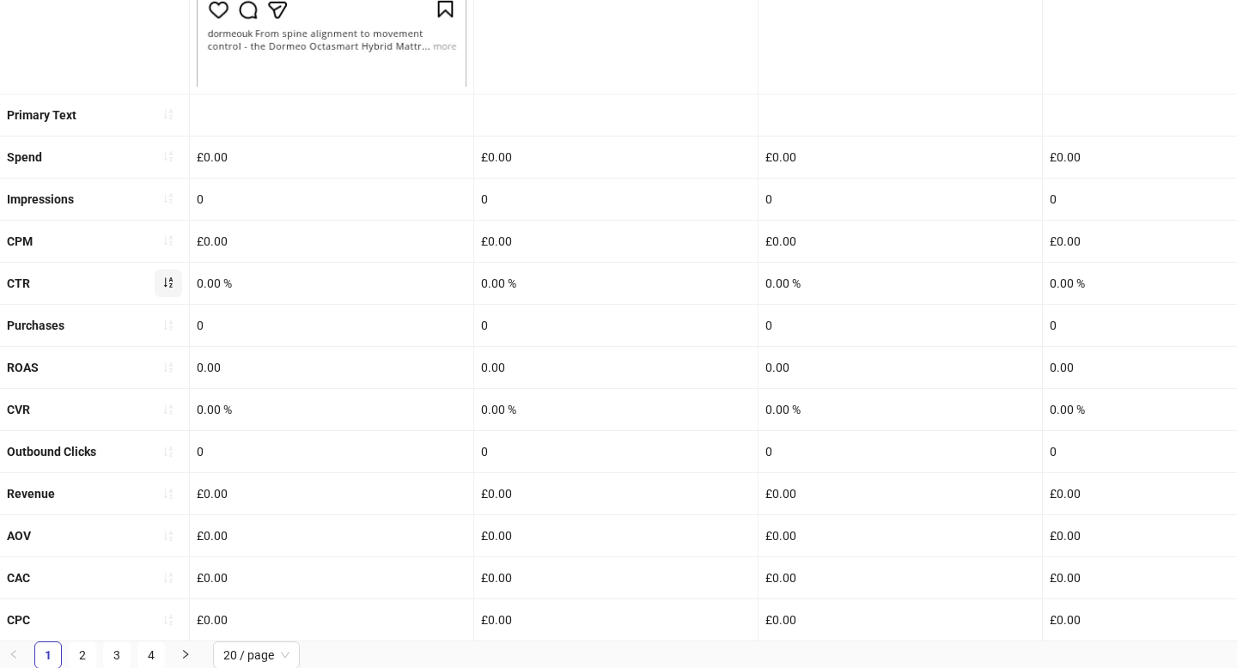
click at [173, 280] on icon "sort-ascending" at bounding box center [168, 283] width 12 height 12
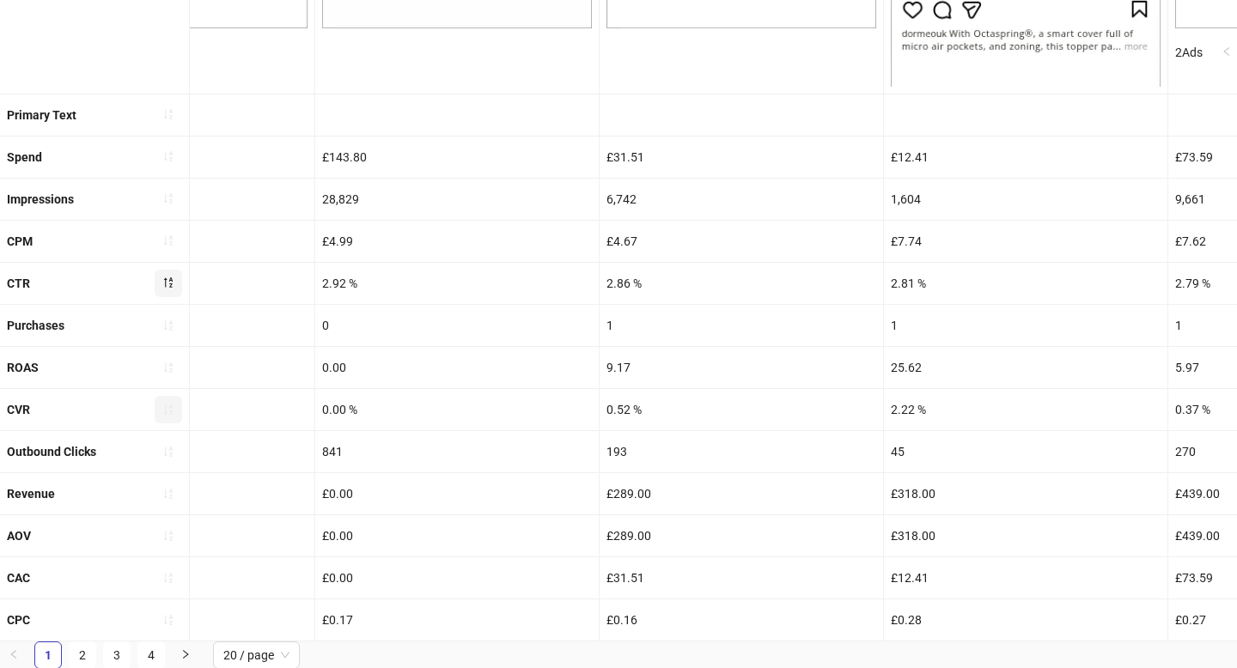
click at [162, 411] on icon "sort-ascending" at bounding box center [168, 410] width 12 height 12
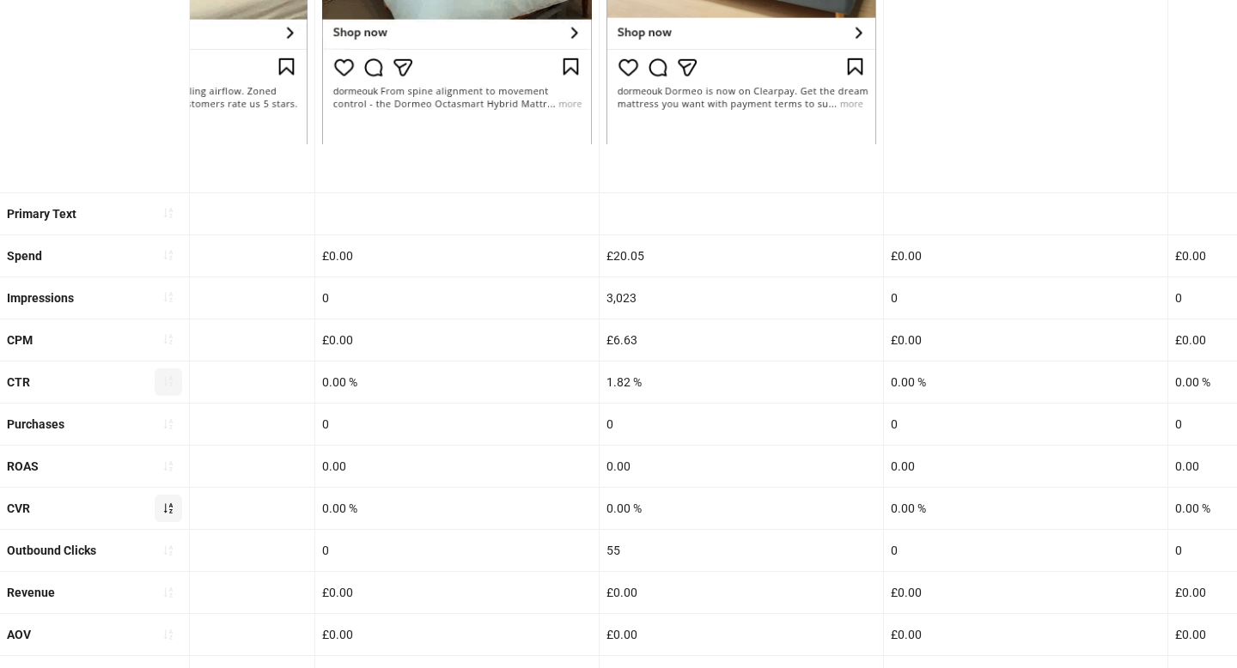
click at [166, 511] on icon "sort-ascending" at bounding box center [168, 508] width 12 height 12
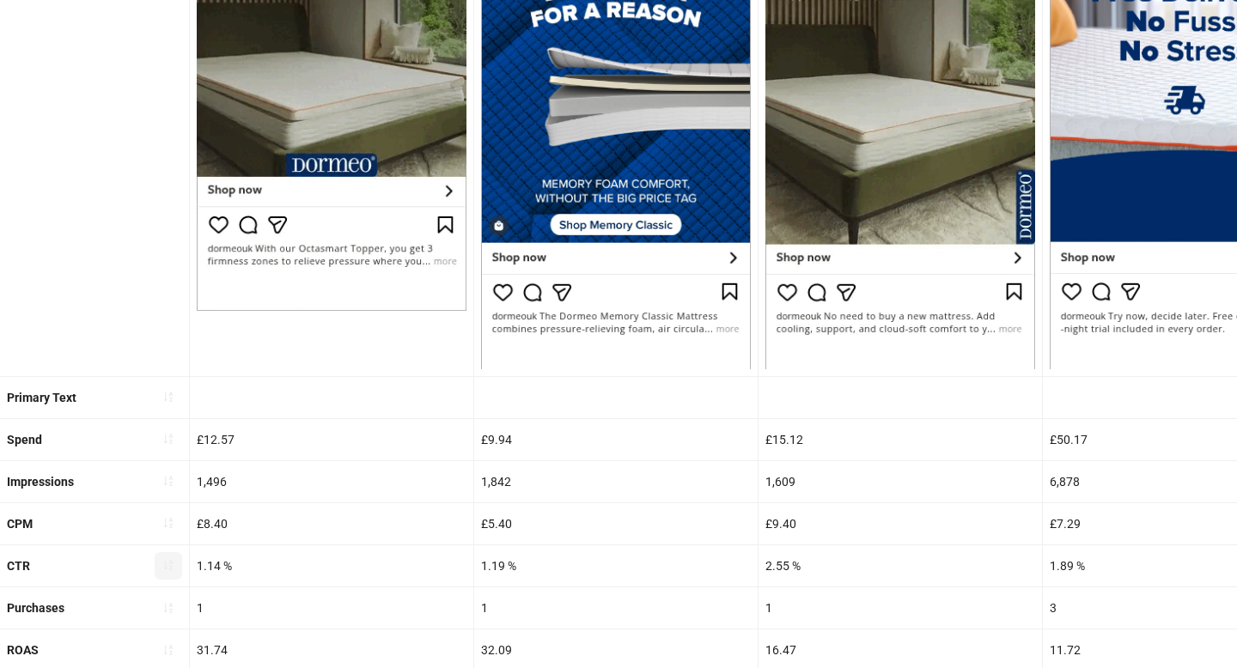
scroll to position [0, 0]
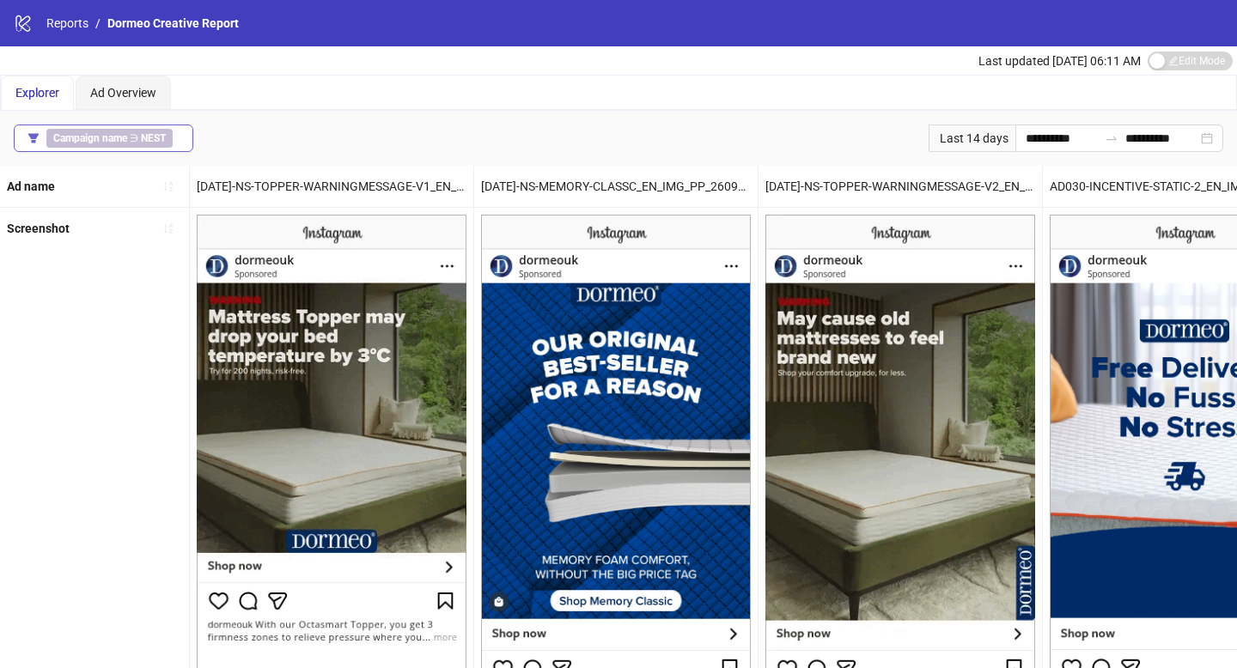
click at [178, 134] on div "Campaign name ∋ NEST" at bounding box center [112, 138] width 133 height 19
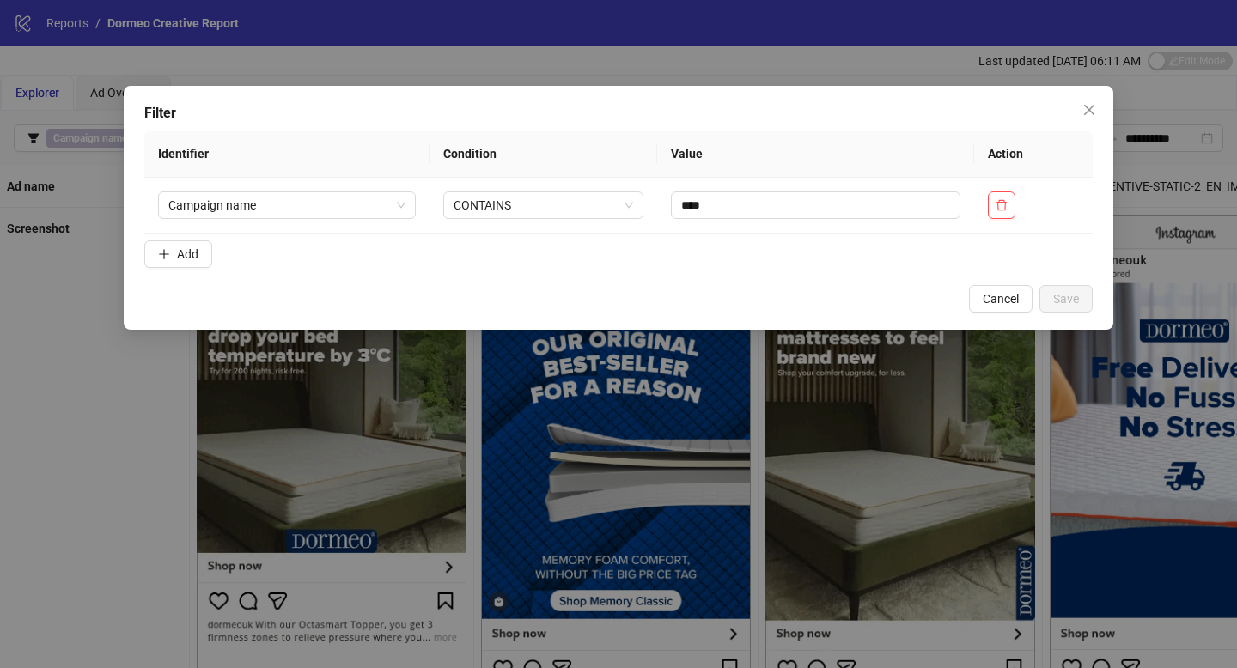
click at [94, 462] on div "Filter Identifier Condition Value Action Campaign name CONTAINS **** Add Cancel…" at bounding box center [618, 334] width 1237 height 668
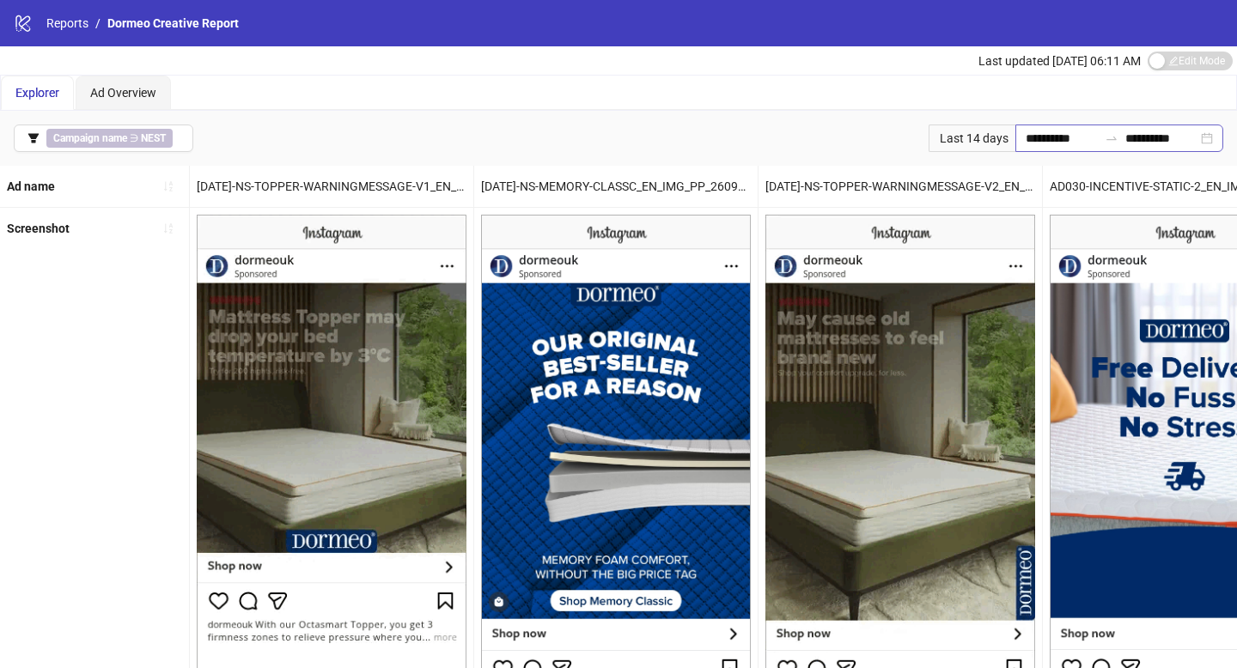
click at [1031, 149] on div "**********" at bounding box center [1119, 138] width 208 height 27
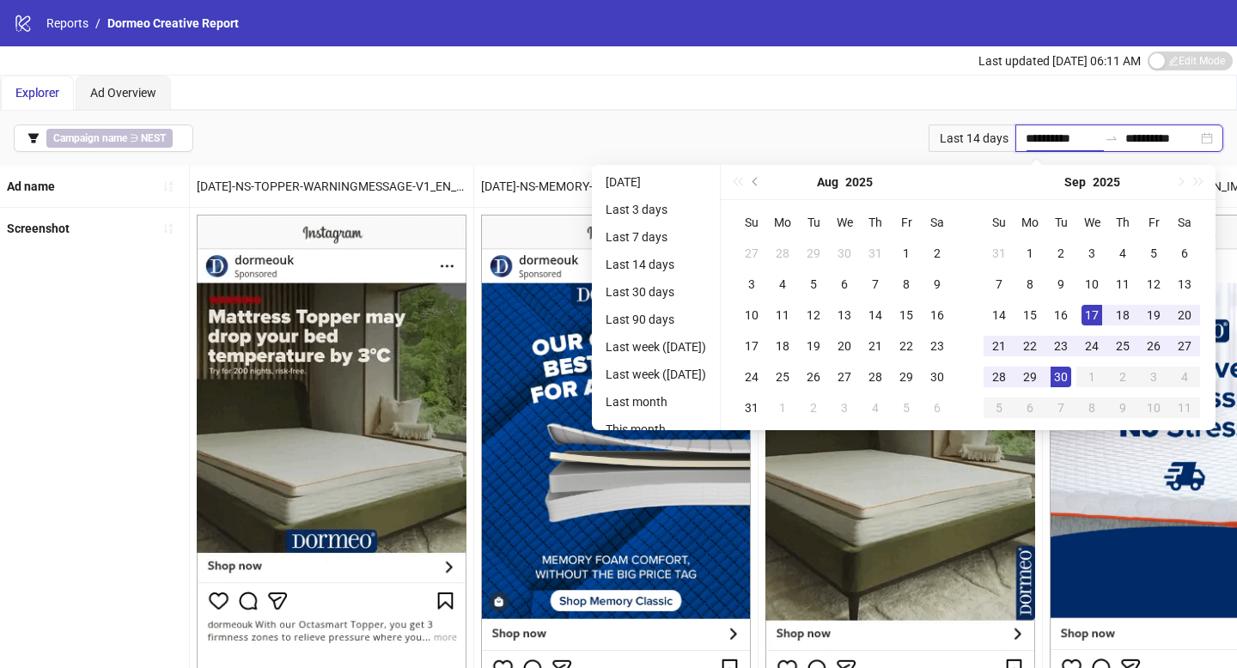
click at [1031, 138] on input "**********" at bounding box center [1061, 138] width 72 height 19
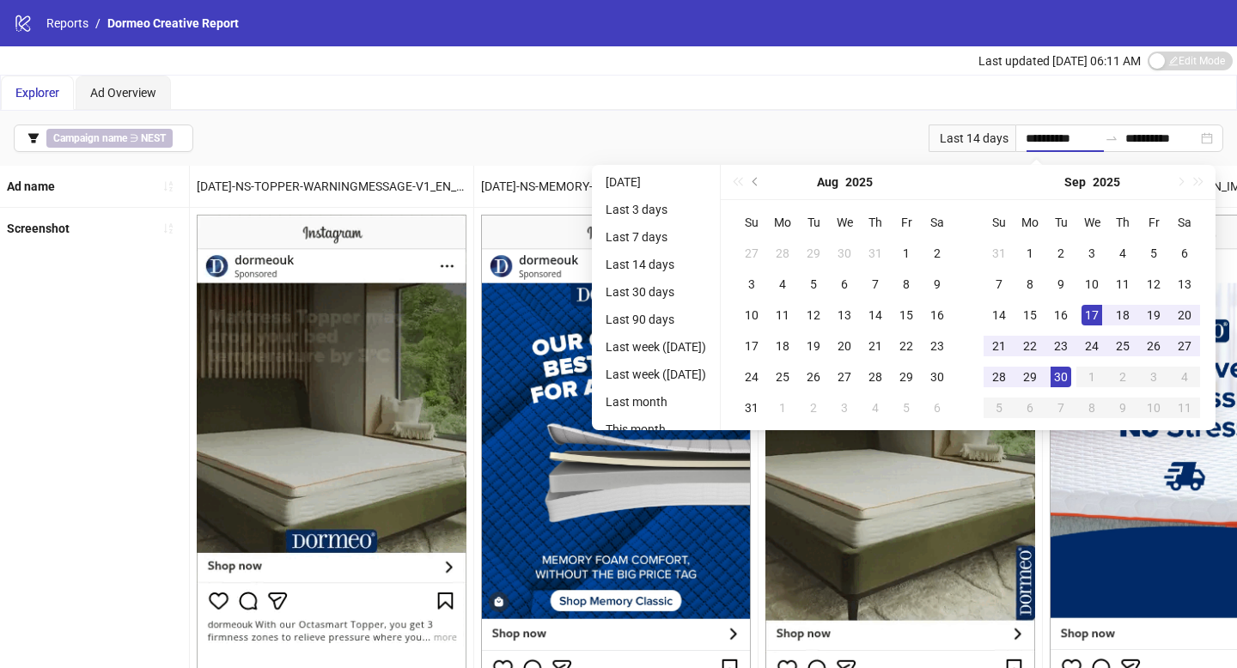
click at [673, 225] on ul "[DATE] Last 3 days Last 7 days Last 14 days Last 30 days Last 90 days Last week…" at bounding box center [656, 297] width 129 height 265
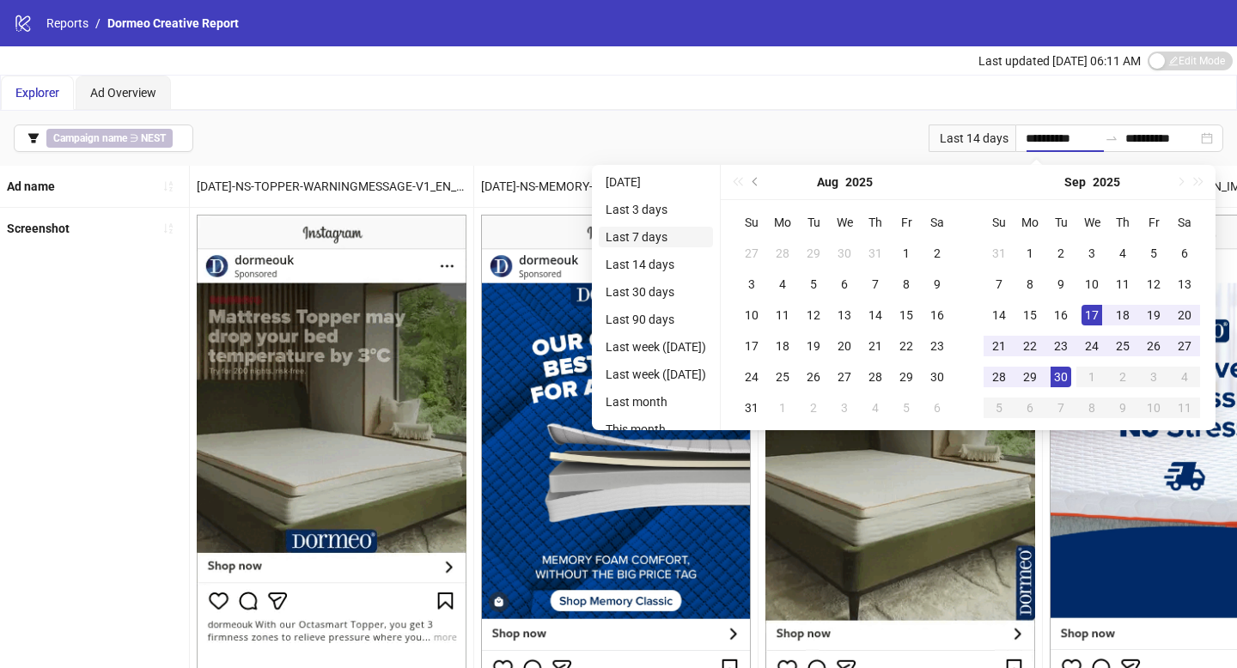
type input "**********"
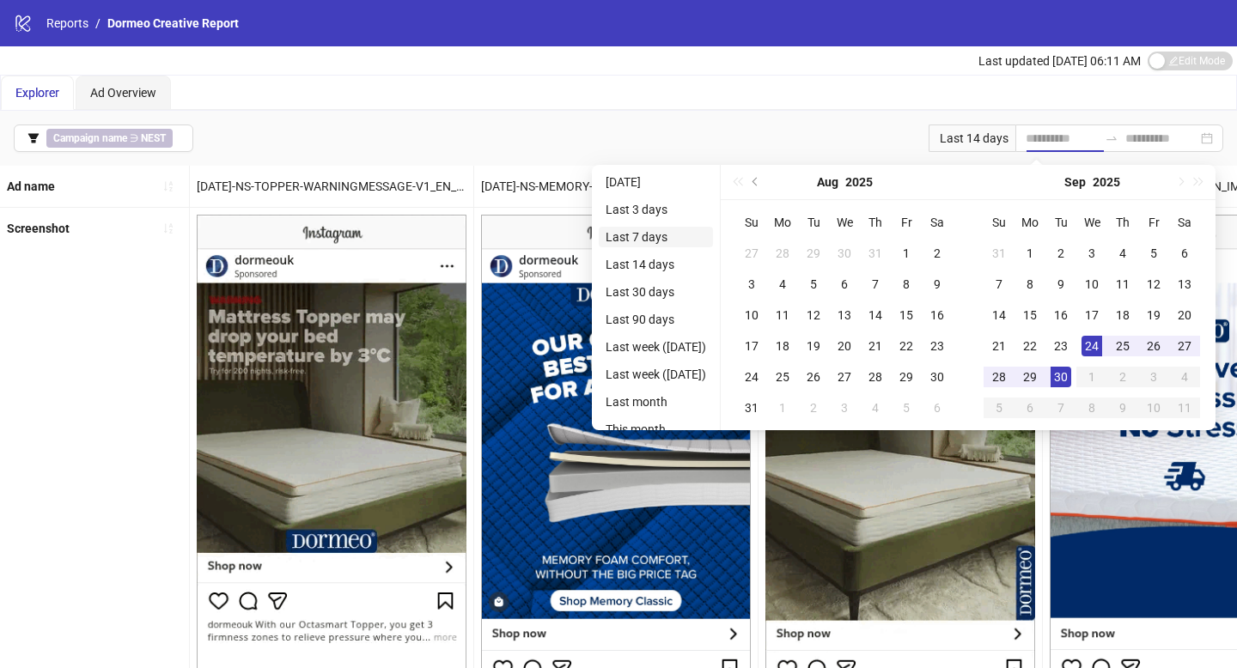
click at [678, 240] on li "Last 7 days" at bounding box center [656, 237] width 114 height 21
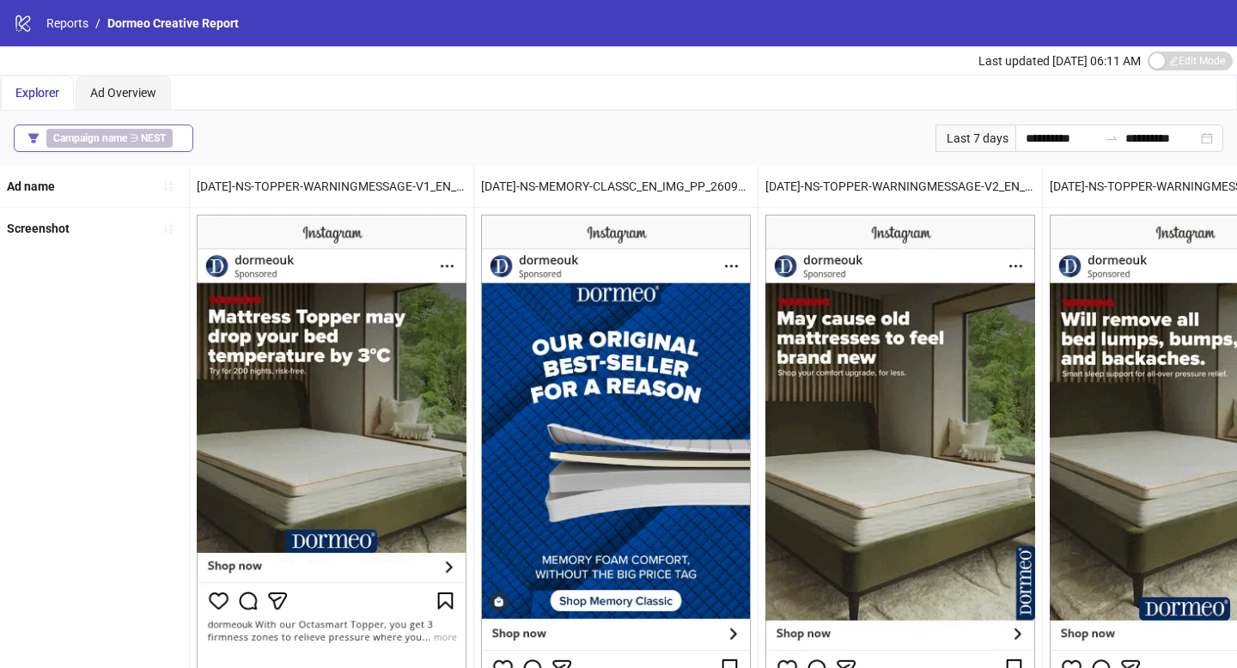
click at [187, 139] on button "Campaign name ∋ NEST" at bounding box center [104, 138] width 180 height 27
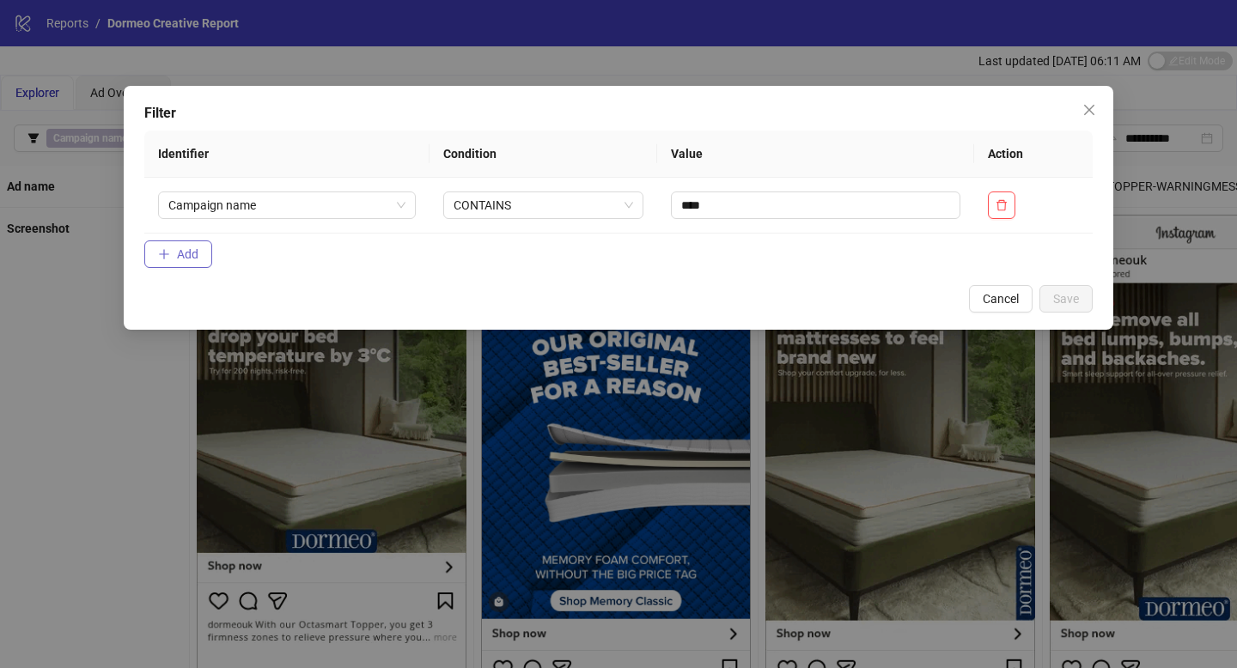
click at [192, 253] on span "Add" at bounding box center [187, 254] width 21 height 14
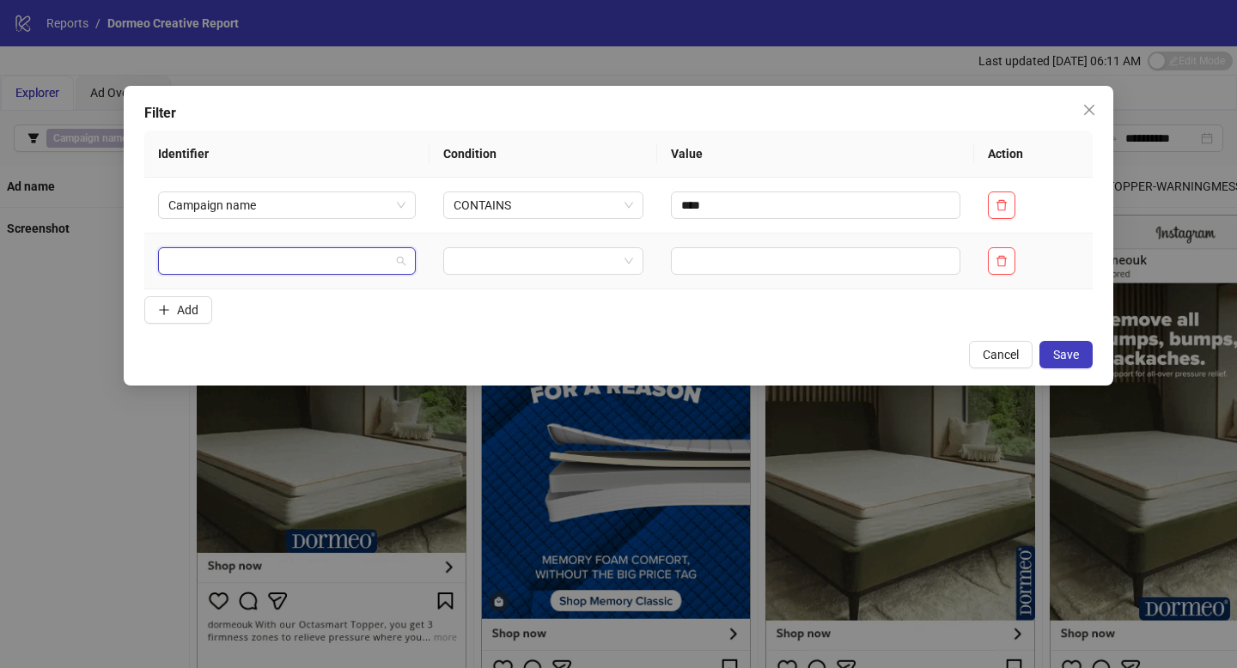
click at [220, 272] on input "search" at bounding box center [279, 261] width 222 height 26
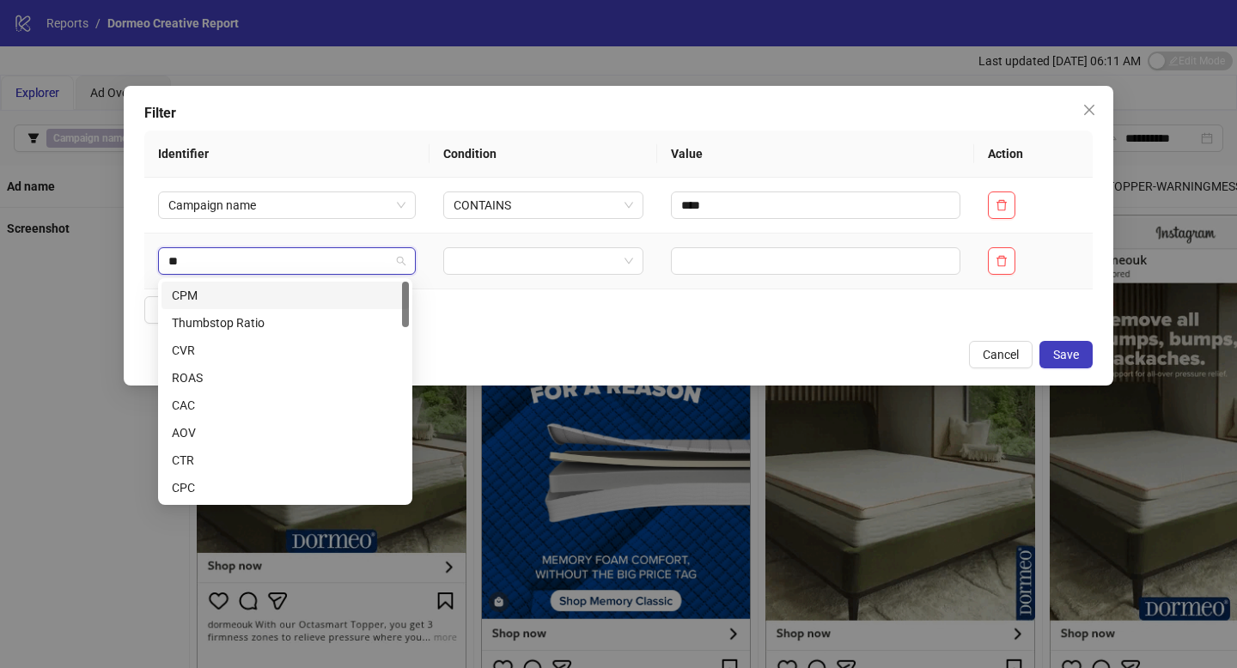
type input "***"
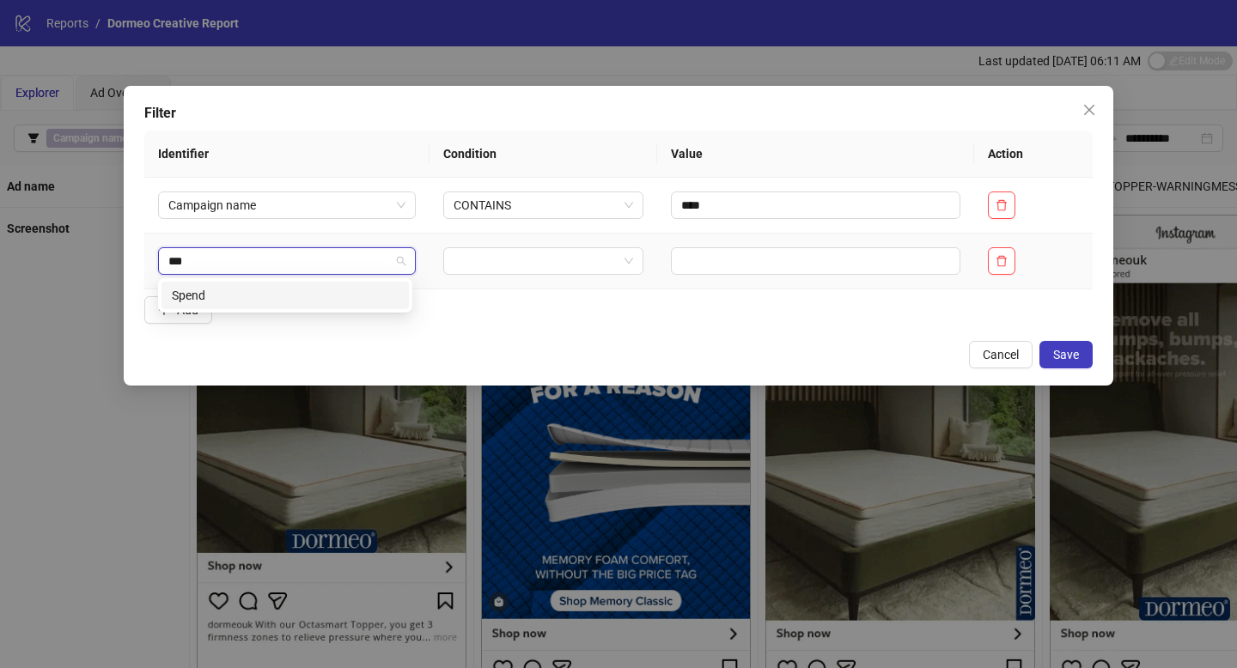
click at [233, 289] on div "Spend" at bounding box center [285, 295] width 227 height 19
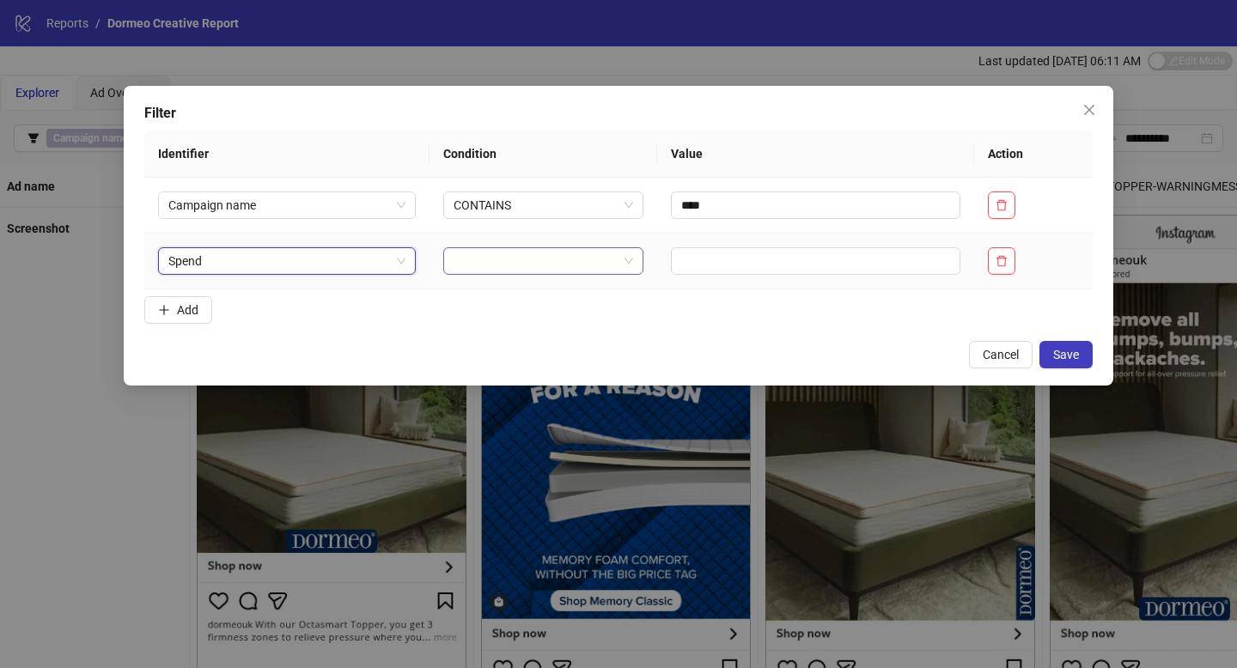
click at [526, 250] on input "search" at bounding box center [535, 261] width 165 height 26
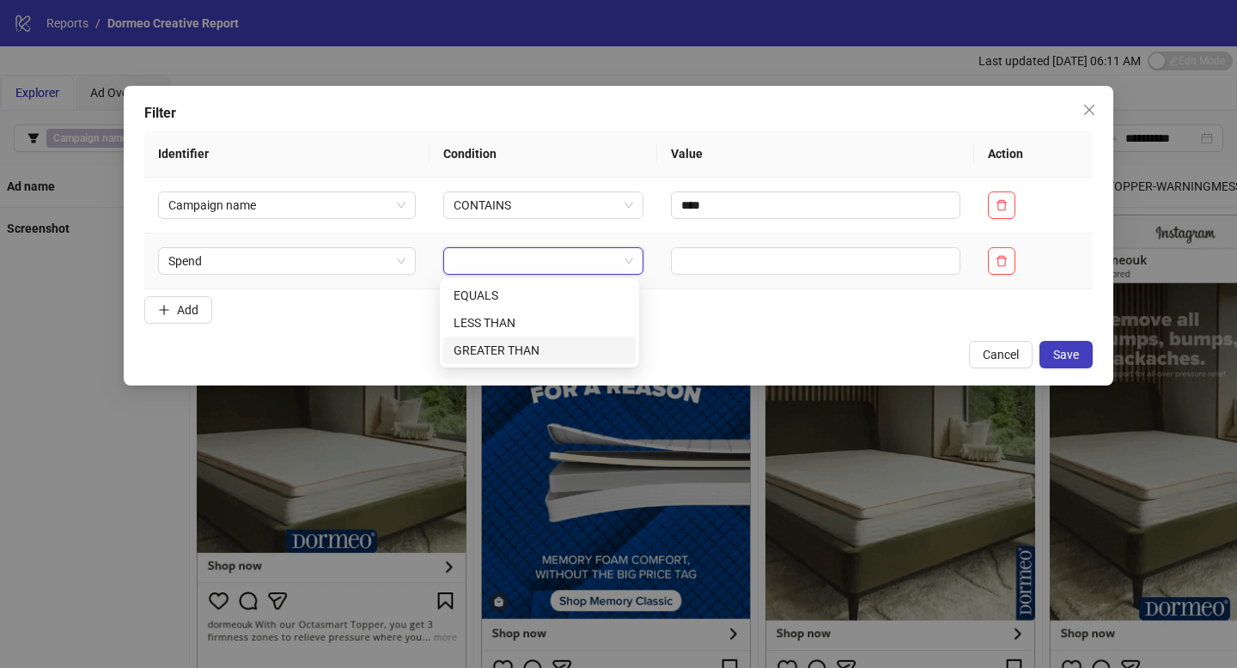
click at [537, 341] on div "GREATER THAN" at bounding box center [539, 350] width 172 height 19
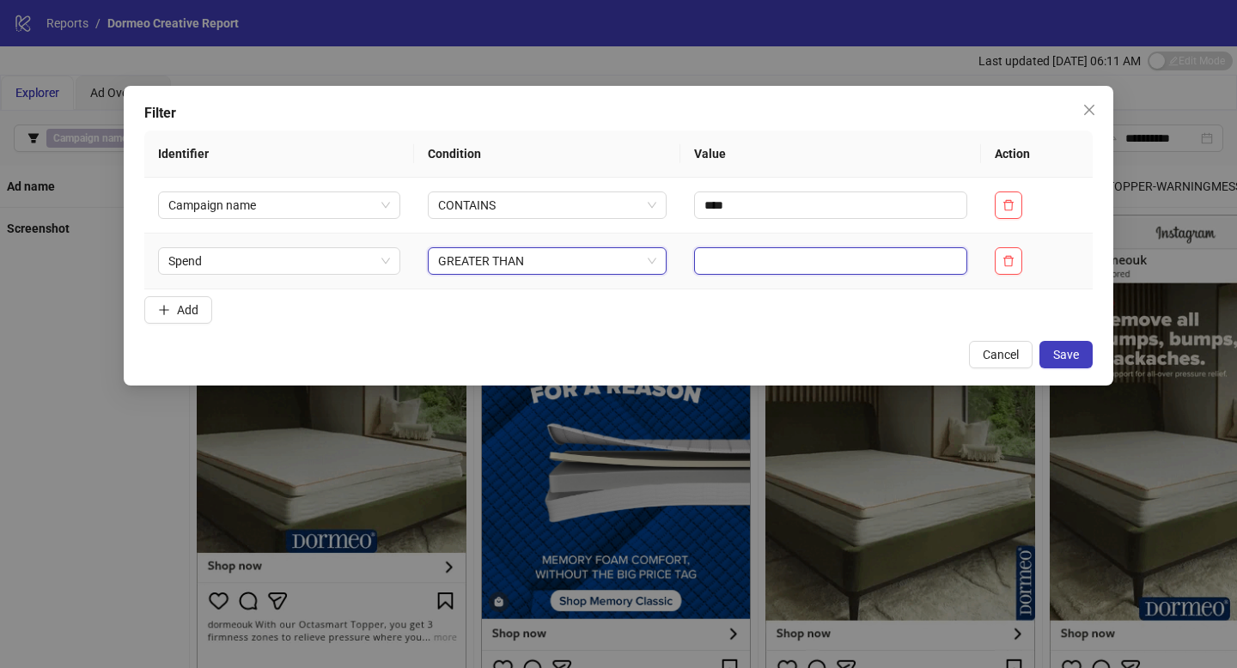
click at [733, 269] on input "text" at bounding box center [830, 260] width 273 height 27
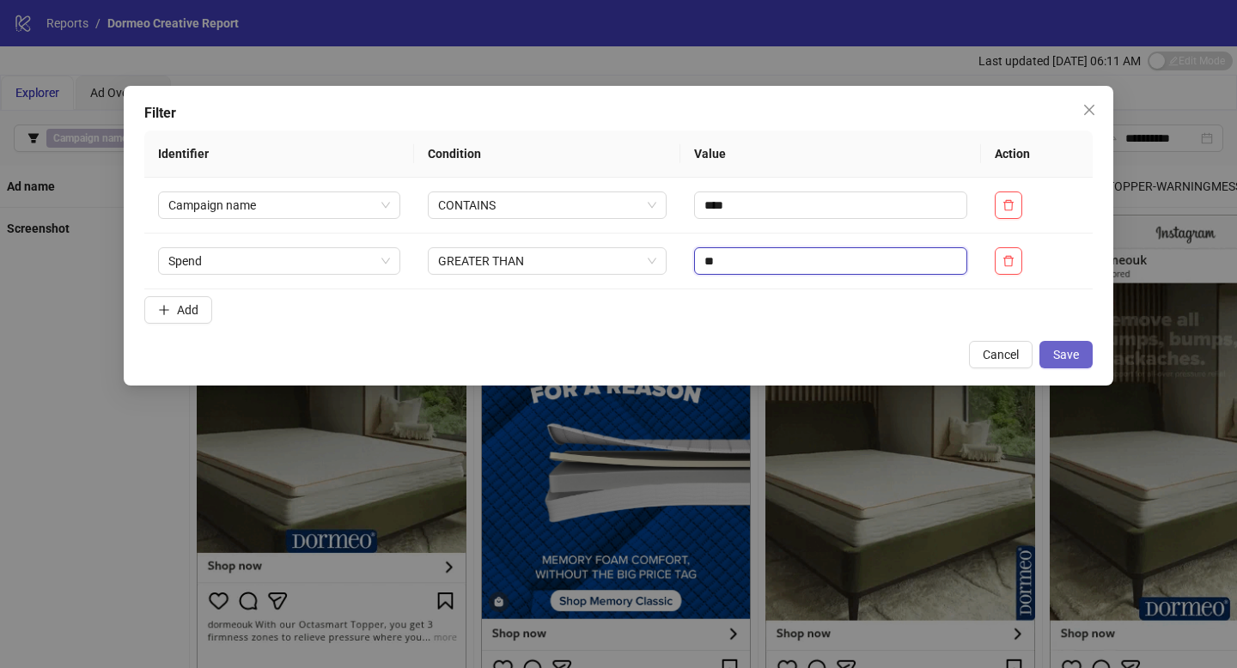
type input "**"
click at [1064, 356] on span "Save" at bounding box center [1066, 355] width 26 height 14
